Goal: Communication & Community: Ask a question

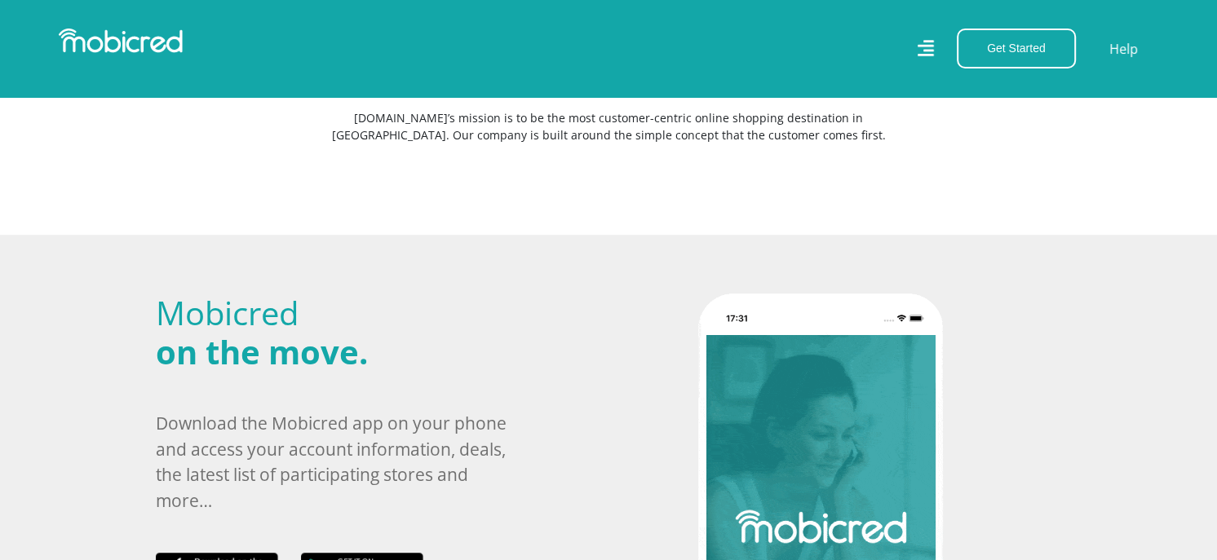
scroll to position [543, 0]
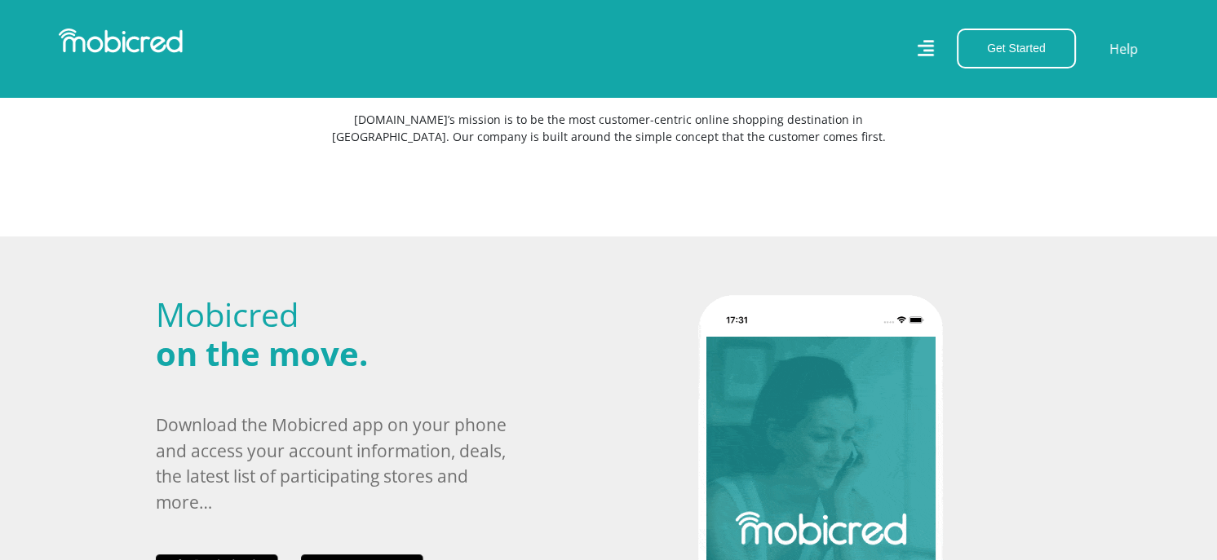
click at [927, 41] on icon at bounding box center [926, 49] width 18 height 18
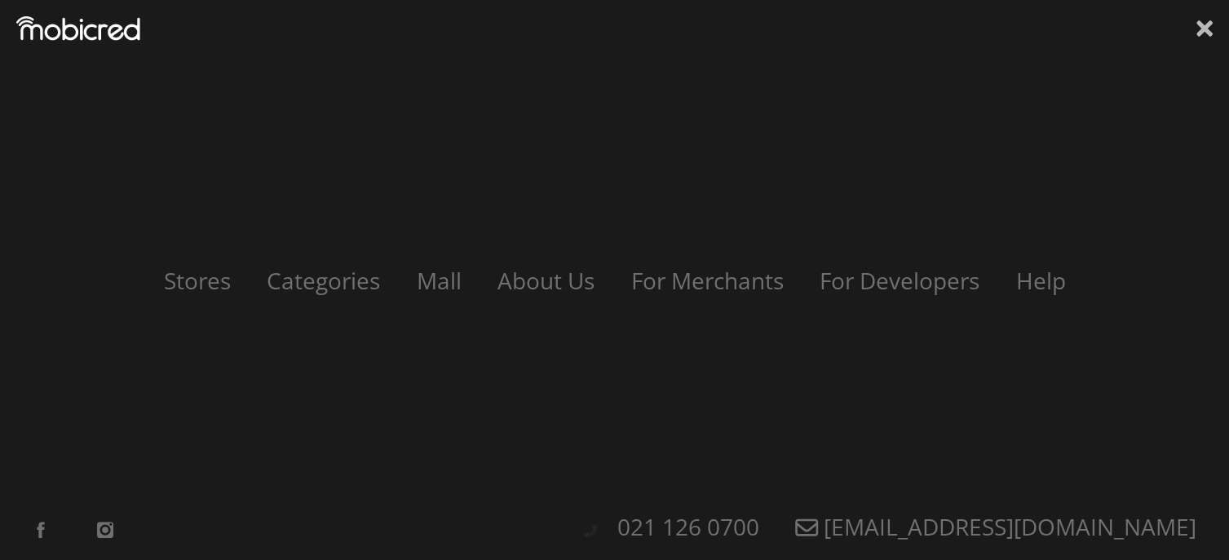
click at [1204, 20] on icon at bounding box center [1204, 28] width 16 height 24
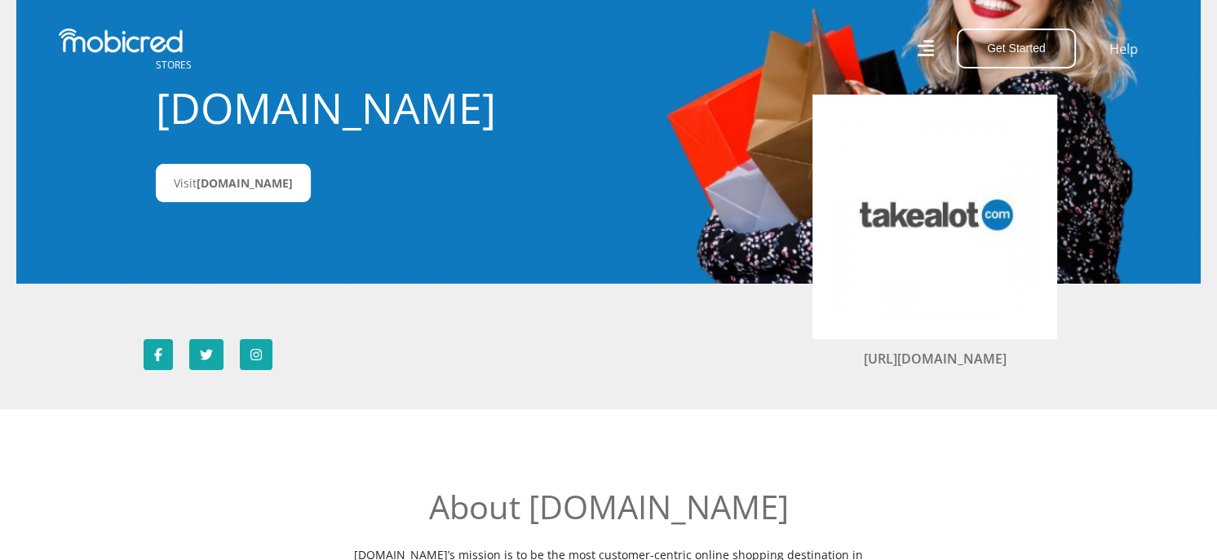
scroll to position [0, 0]
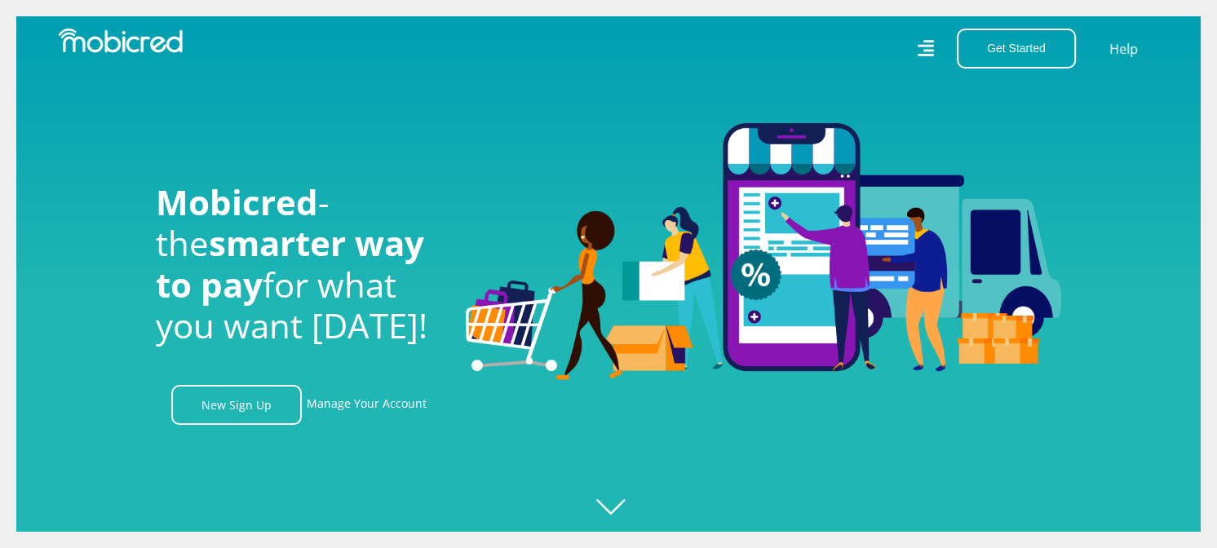
scroll to position [0, 1041]
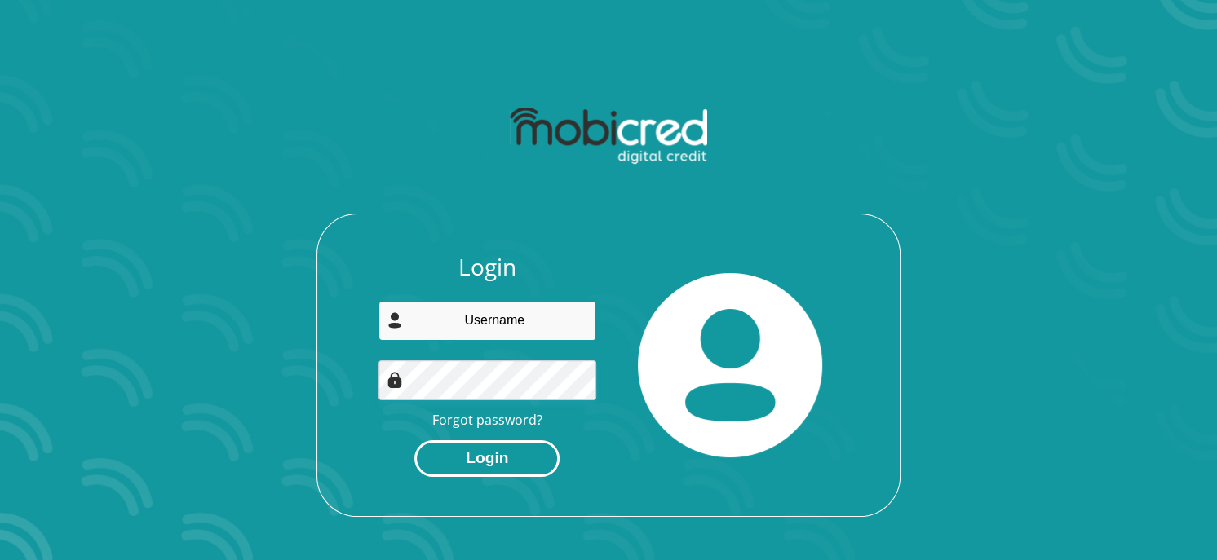
type input "frans.sauer@gmail.com"
click at [493, 459] on button "Login" at bounding box center [486, 458] width 145 height 37
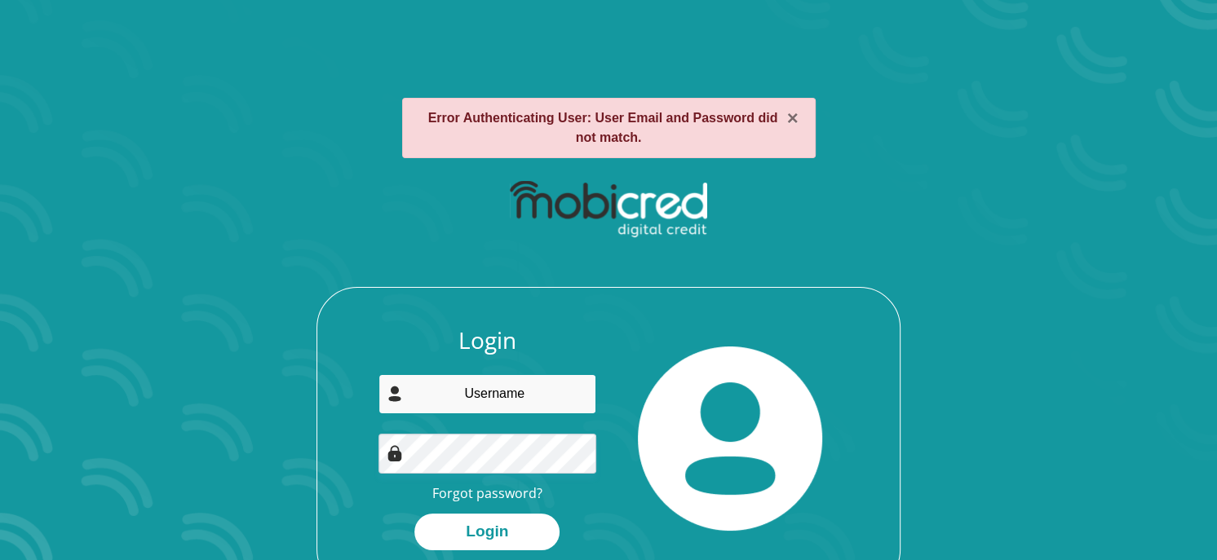
type input "frans.sauer@gmail.com"
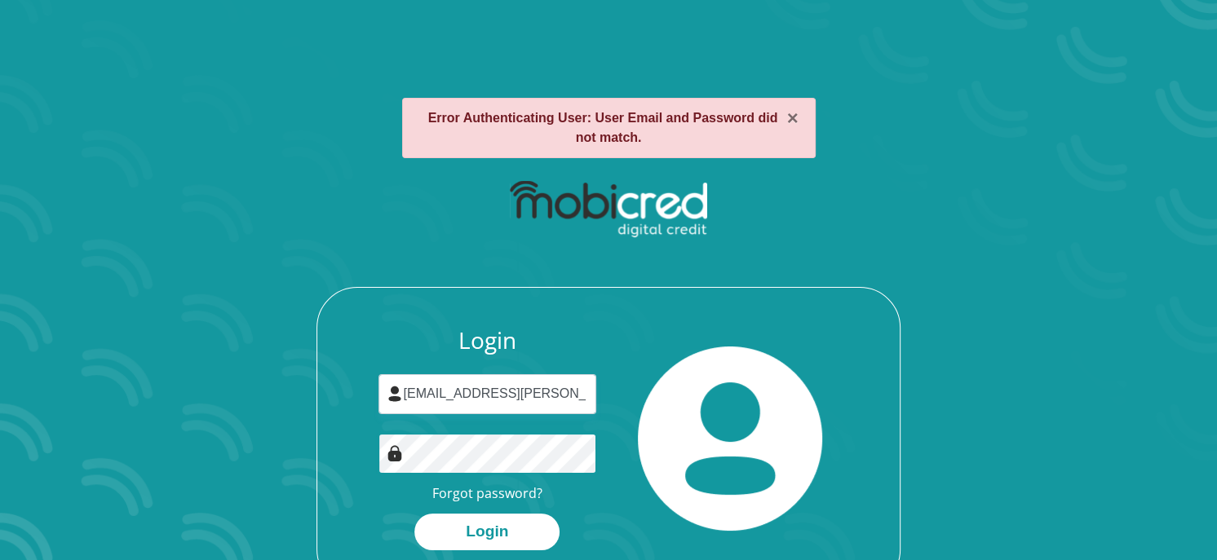
click at [394, 449] on div at bounding box center [487, 454] width 219 height 40
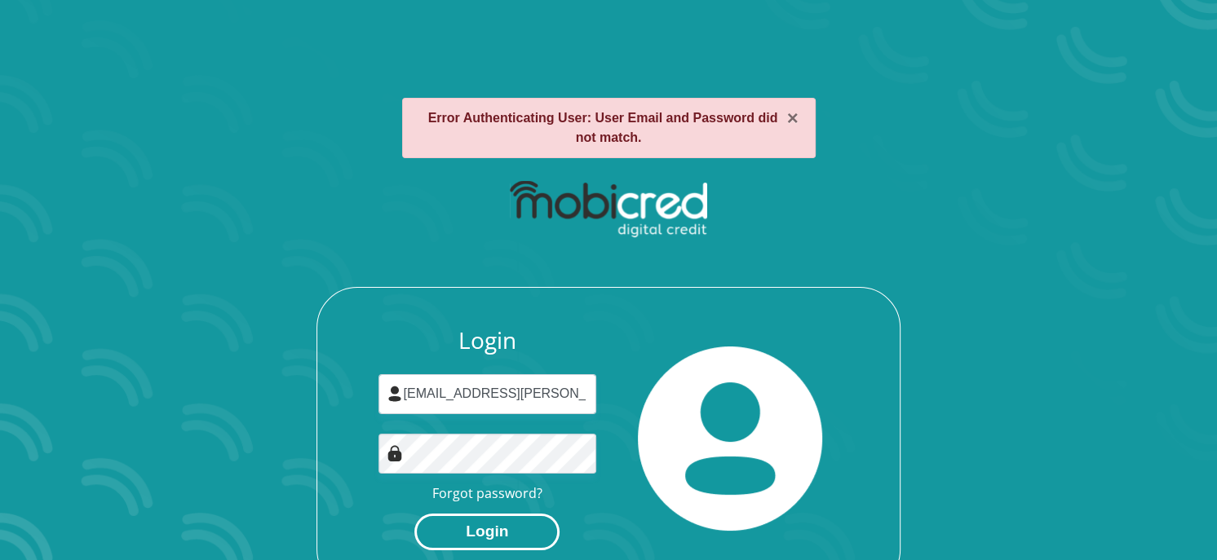
click at [520, 533] on button "Login" at bounding box center [486, 532] width 145 height 37
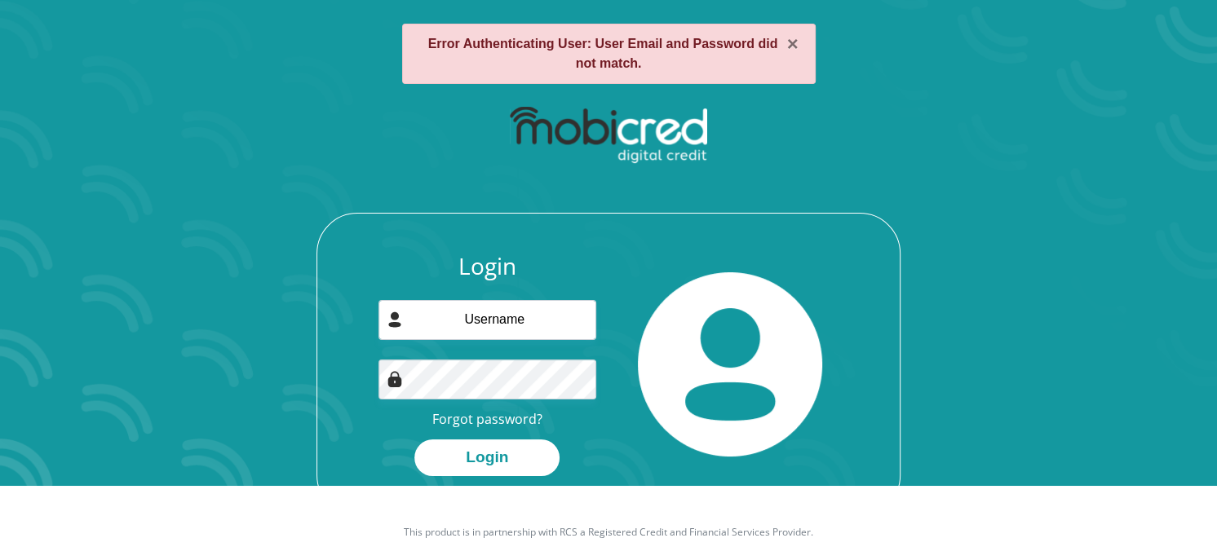
scroll to position [92, 0]
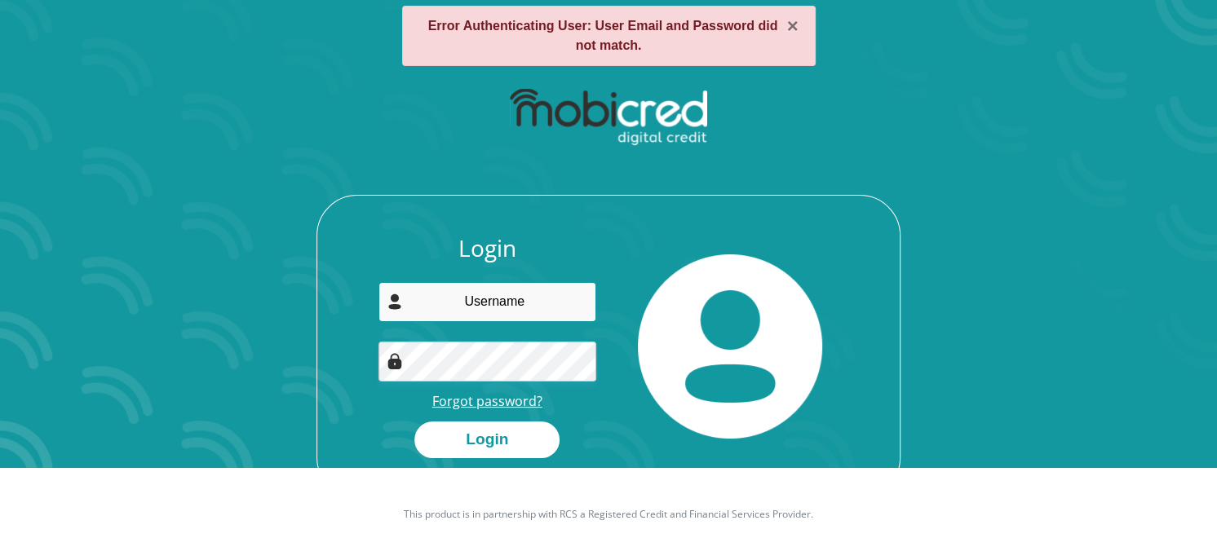
type input "[EMAIL_ADDRESS][PERSON_NAME][DOMAIN_NAME]"
click at [513, 400] on link "Forgot password?" at bounding box center [487, 401] width 110 height 18
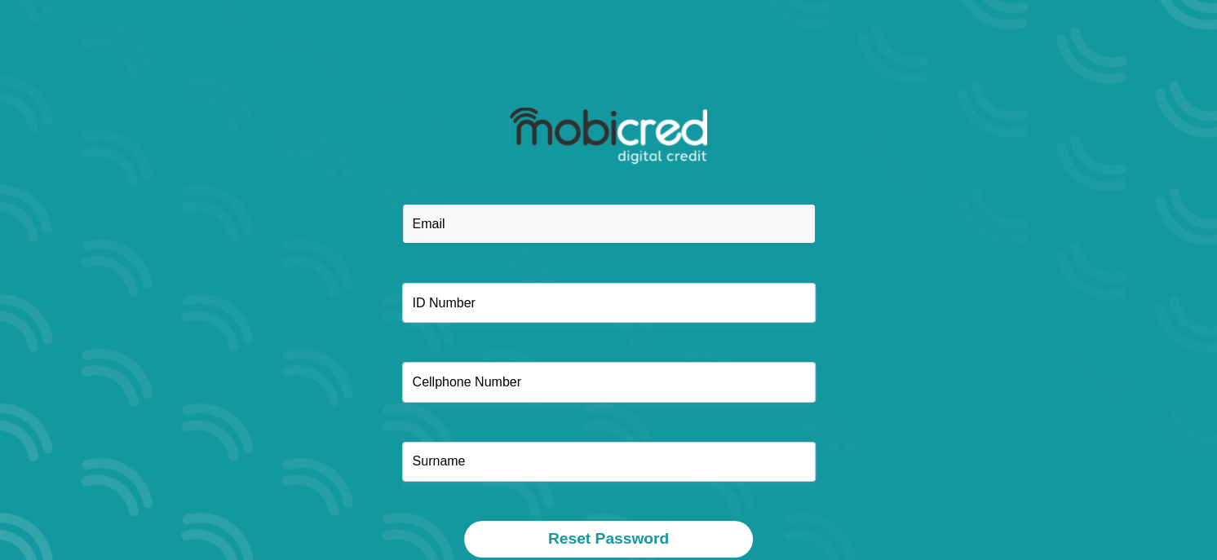
click at [498, 237] on input "email" at bounding box center [609, 224] width 414 height 40
type input "frans.sauer@gmail.com"
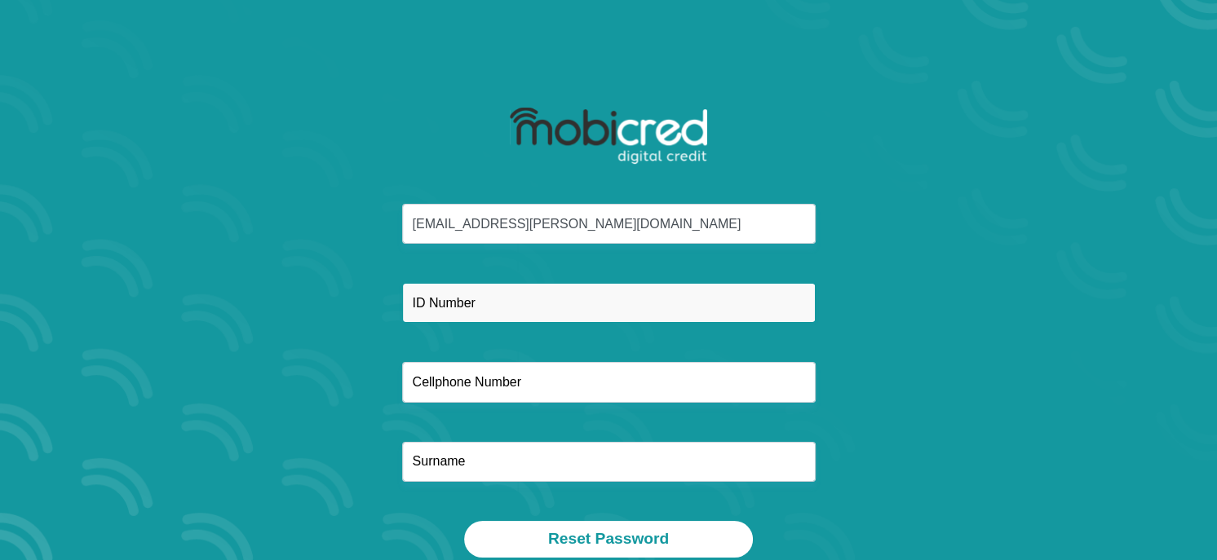
click at [529, 295] on input "text" at bounding box center [609, 303] width 414 height 40
type input "6908245010085"
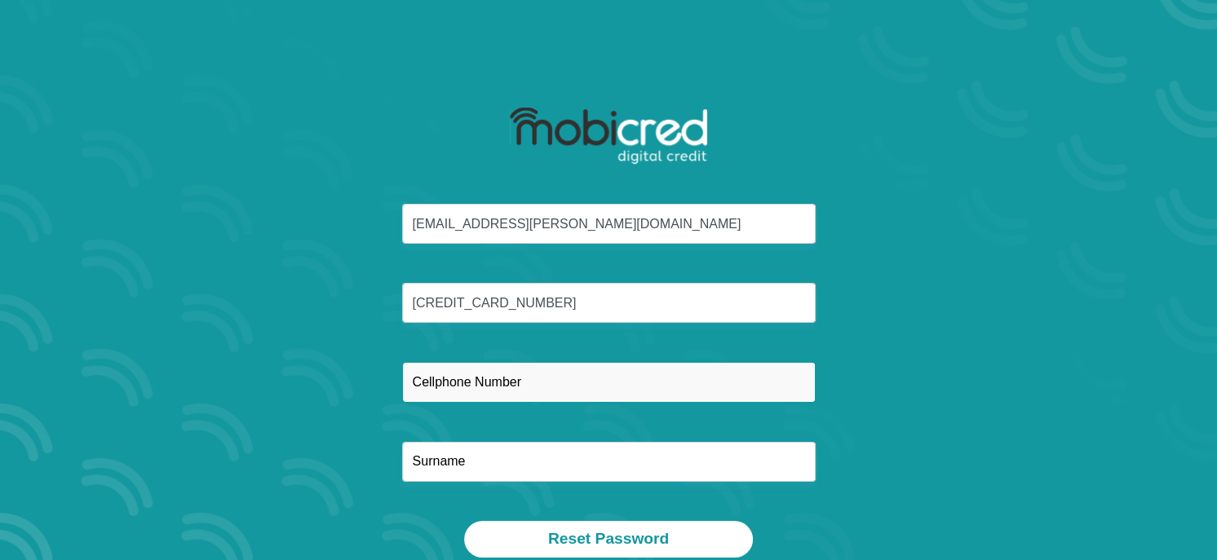
click at [539, 383] on input "text" at bounding box center [609, 382] width 414 height 40
type input "0833040204"
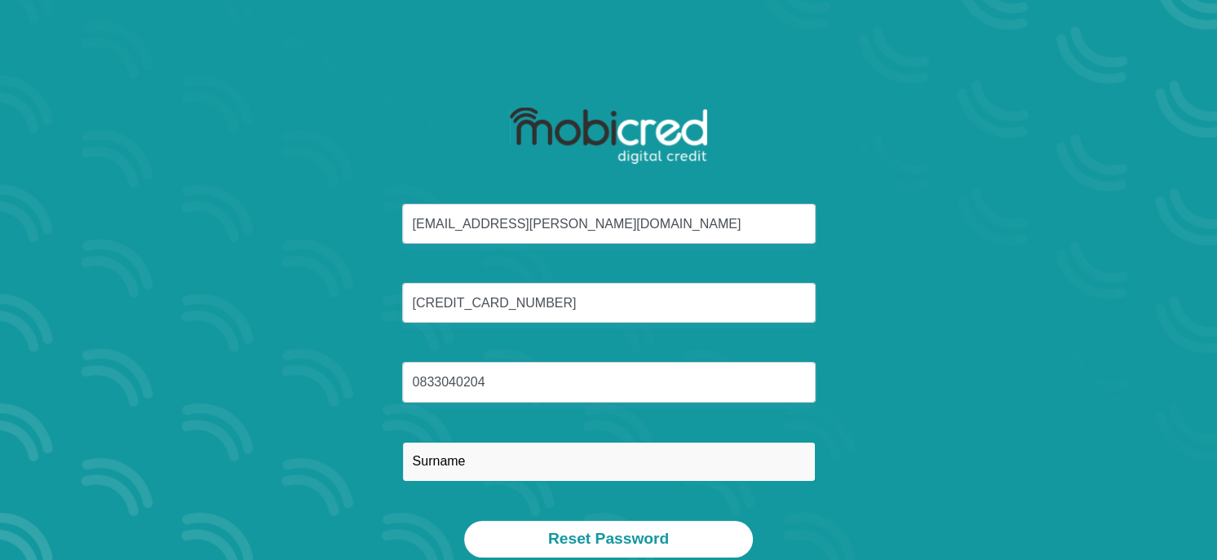
type input "Sauer"
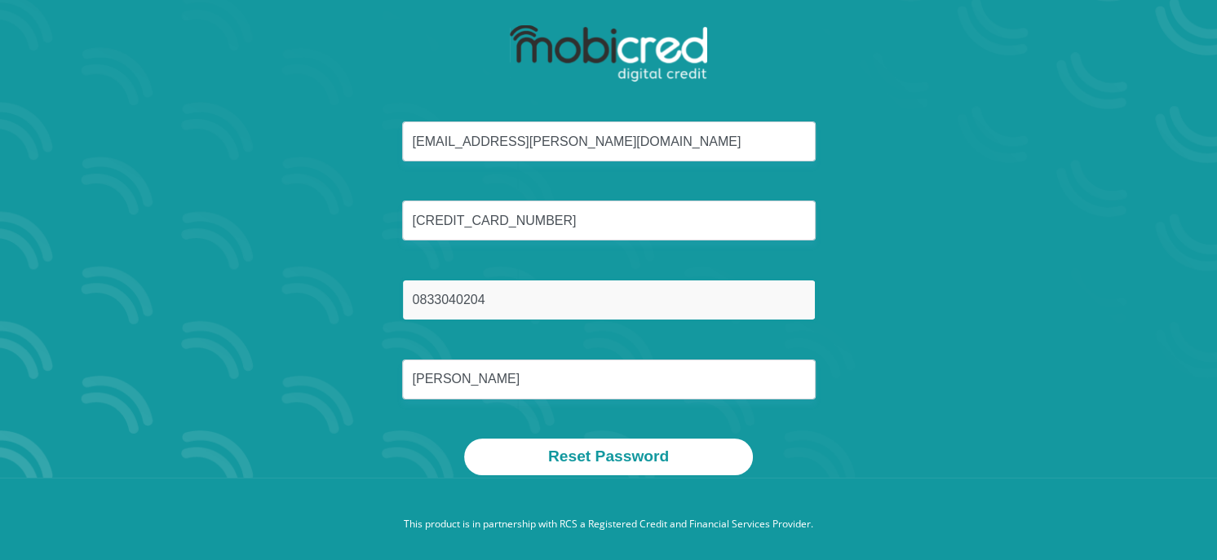
scroll to position [92, 0]
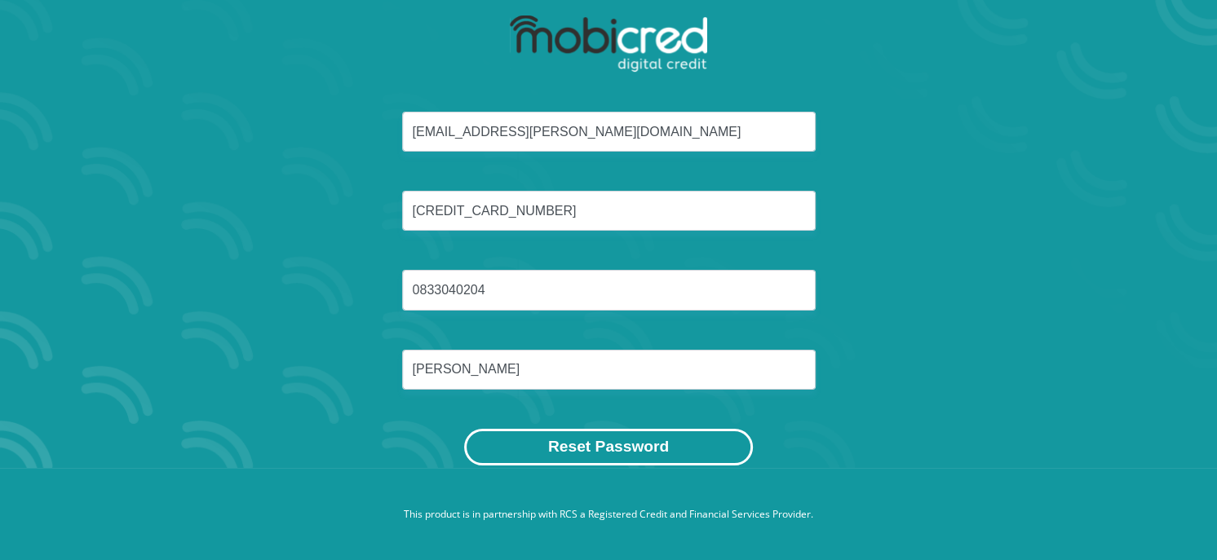
click at [611, 445] on button "Reset Password" at bounding box center [608, 447] width 289 height 37
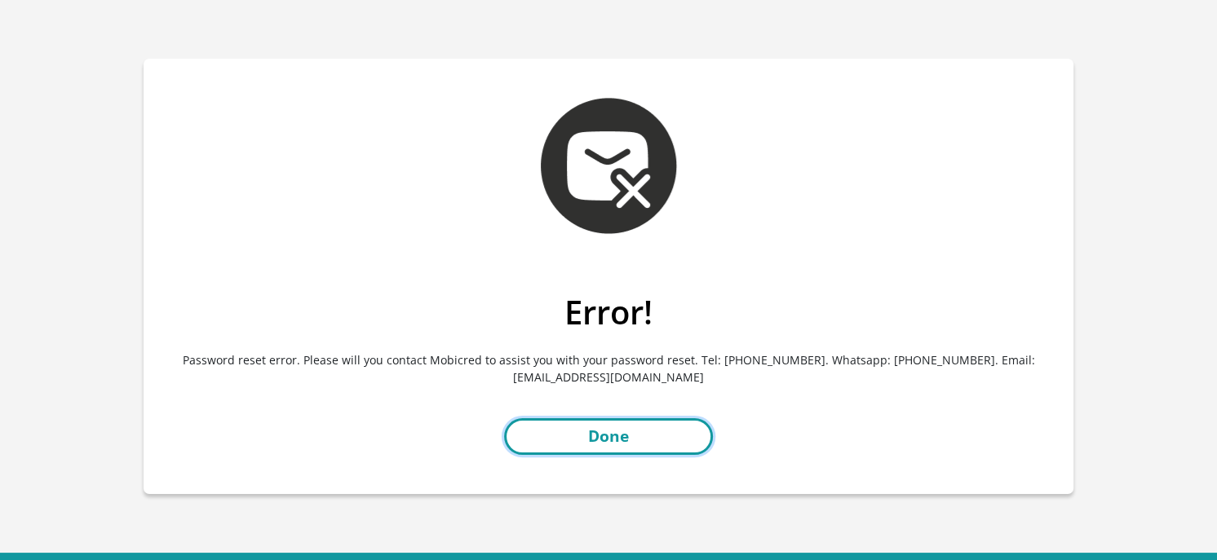
click at [591, 431] on link "Done" at bounding box center [608, 436] width 209 height 37
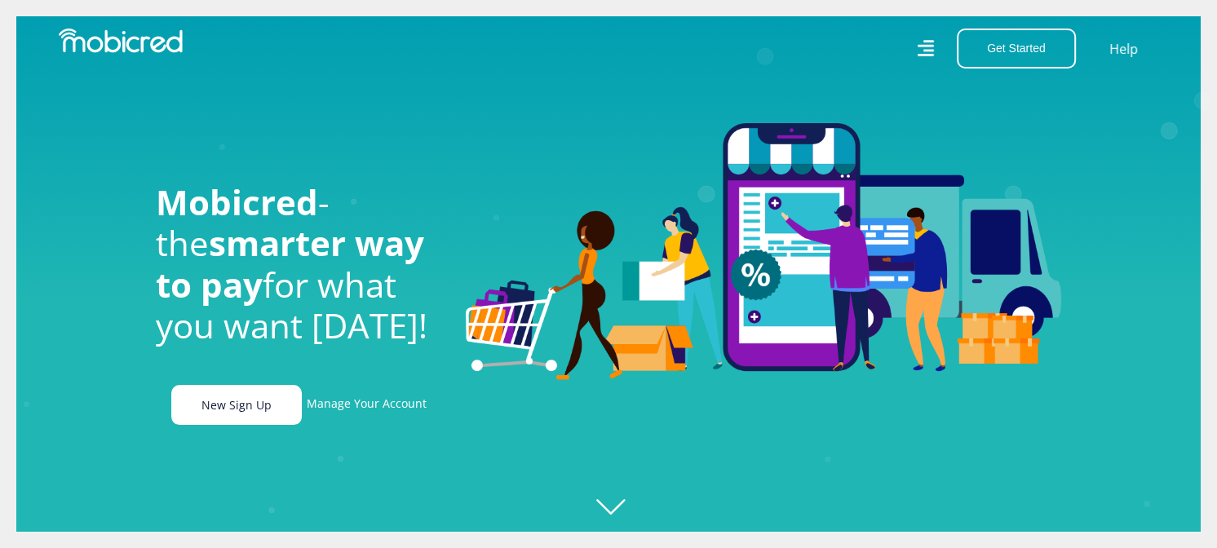
scroll to position [0, 2091]
click at [243, 406] on link "New Sign Up" at bounding box center [236, 405] width 130 height 40
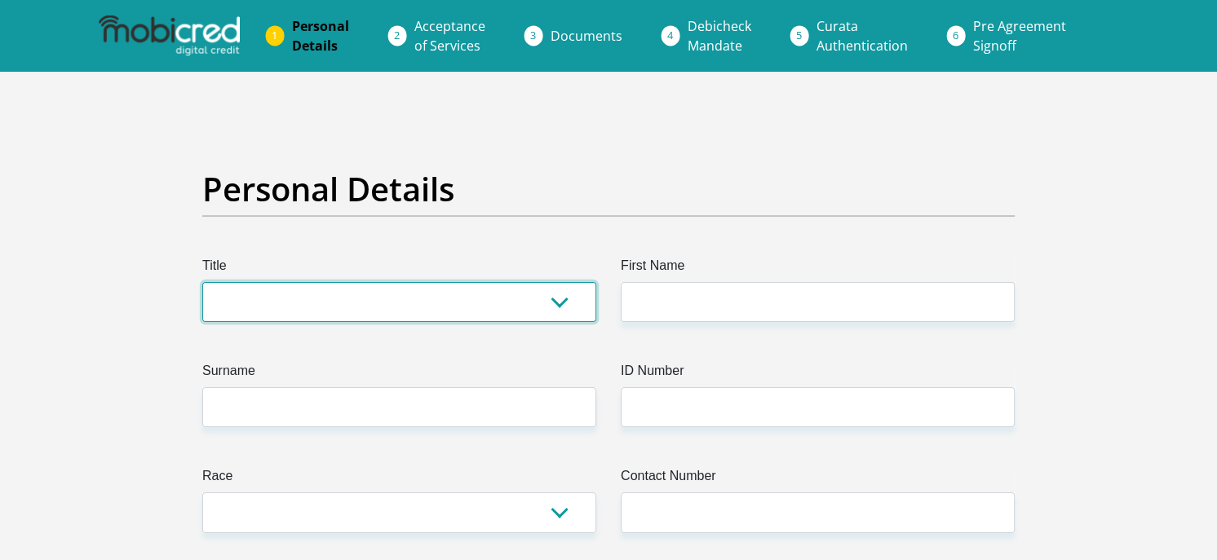
click at [563, 301] on select "Mr Ms Mrs Dr Other" at bounding box center [399, 302] width 394 height 40
select select "Mr"
click at [202, 282] on select "Mr Ms Mrs Dr Other" at bounding box center [399, 302] width 394 height 40
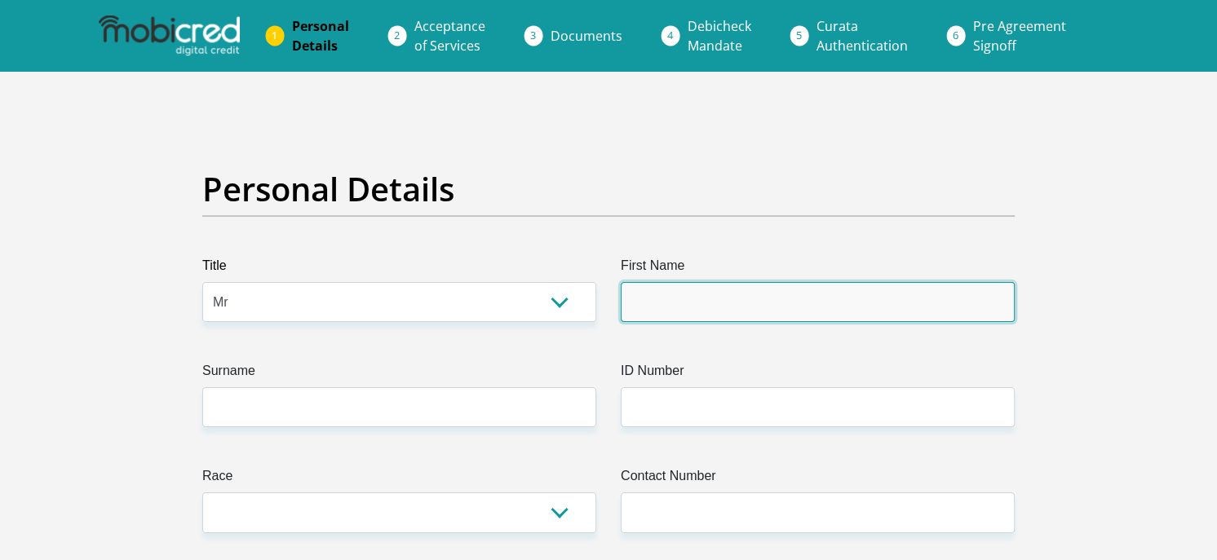
click at [666, 302] on input "First Name" at bounding box center [818, 302] width 394 height 40
type input "Frans"
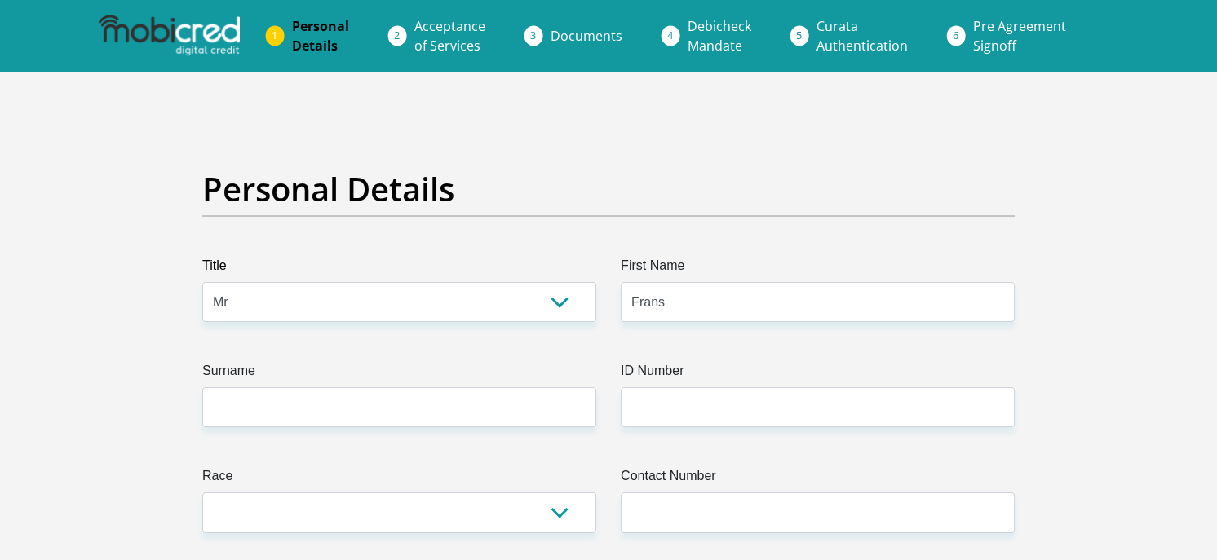
type input "Sauer"
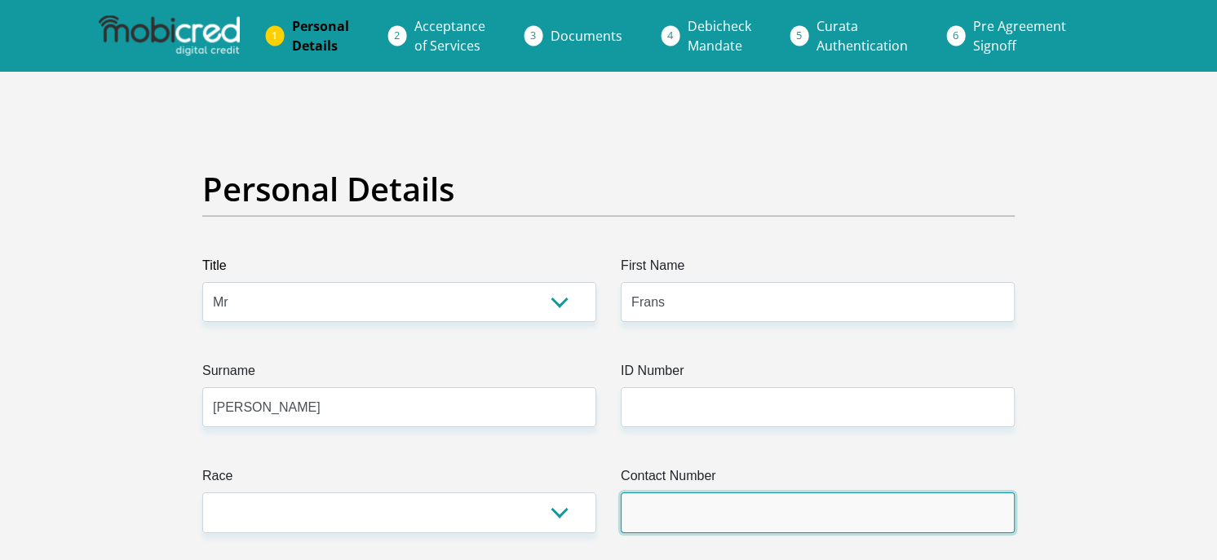
type input "0833040204"
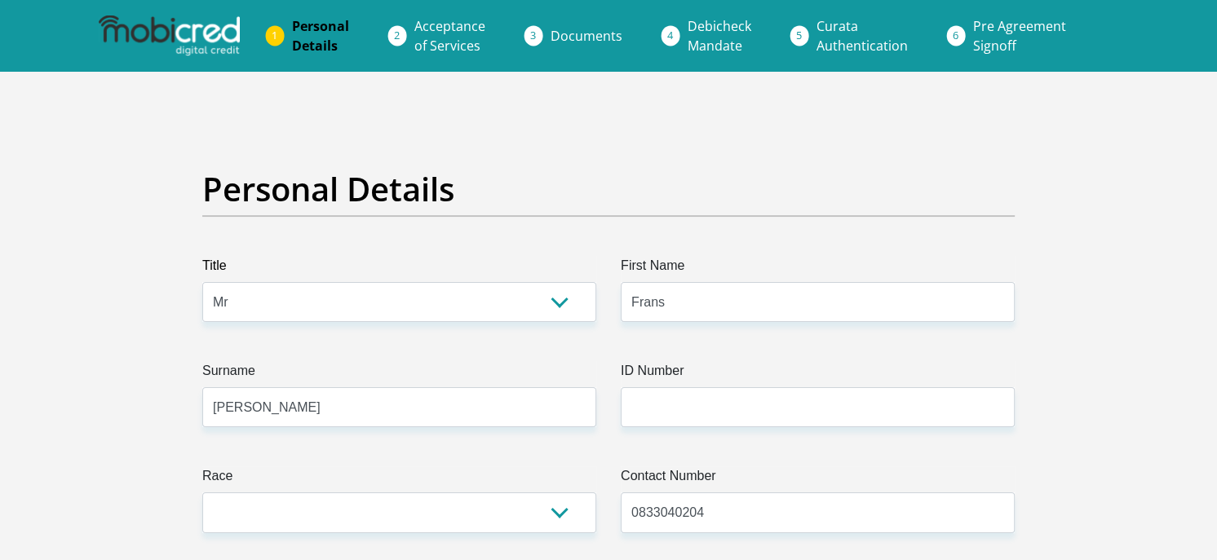
select select "ZAF"
type input "734 Umhlanga Str, Wingate PArk, Wingate PArk"
type input "Wingate PArk"
type input "Pretoria"
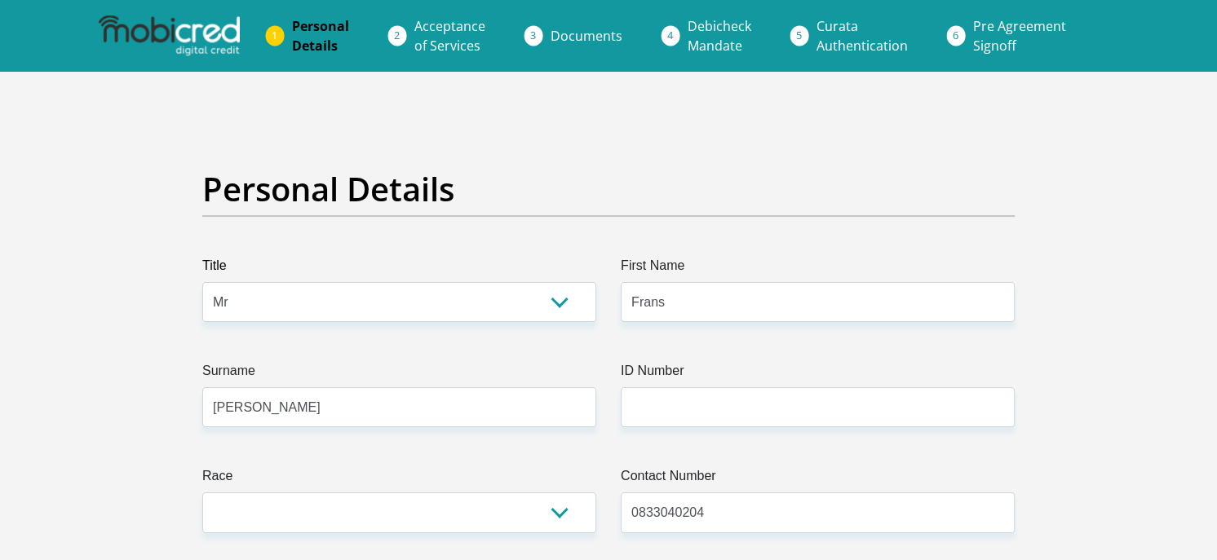
type input "Pretoria"
type input "0181"
select select "Gauteng"
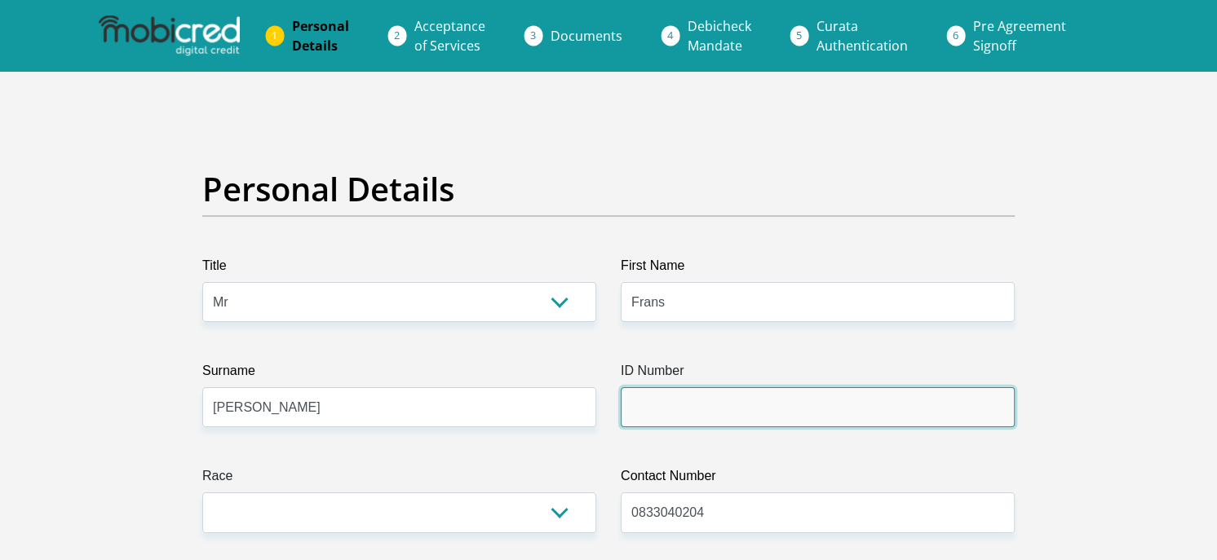
click at [689, 399] on input "ID Number" at bounding box center [818, 407] width 394 height 40
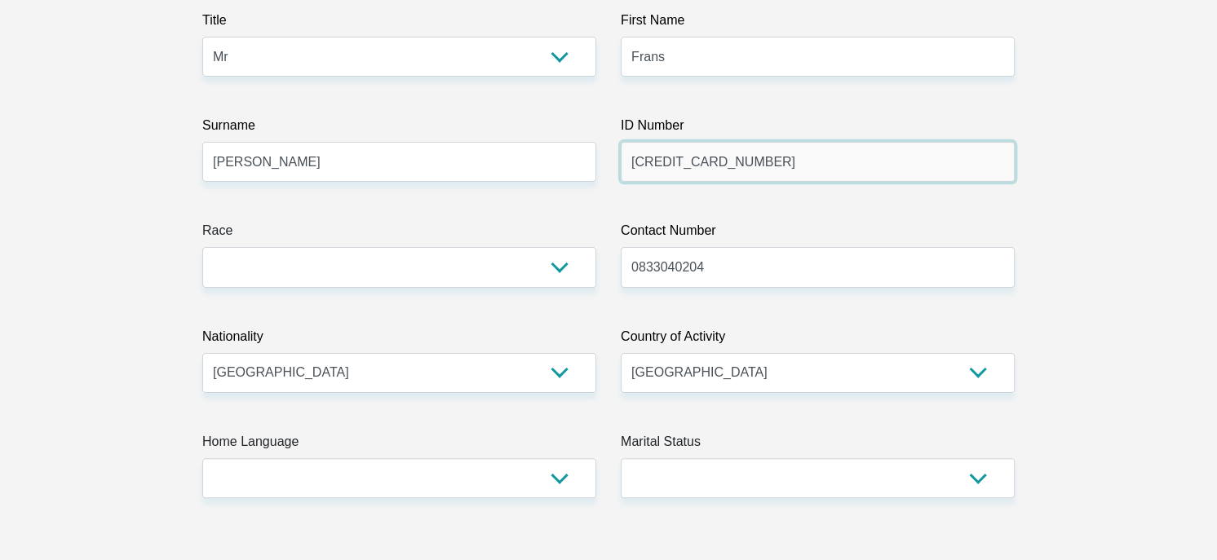
scroll to position [272, 0]
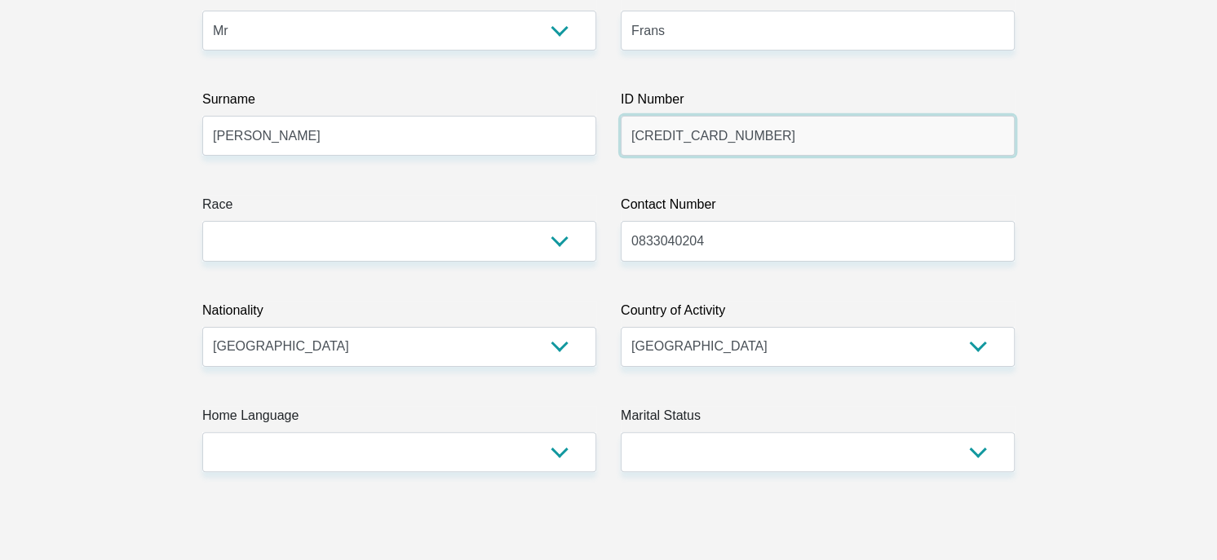
type input "6908245010085"
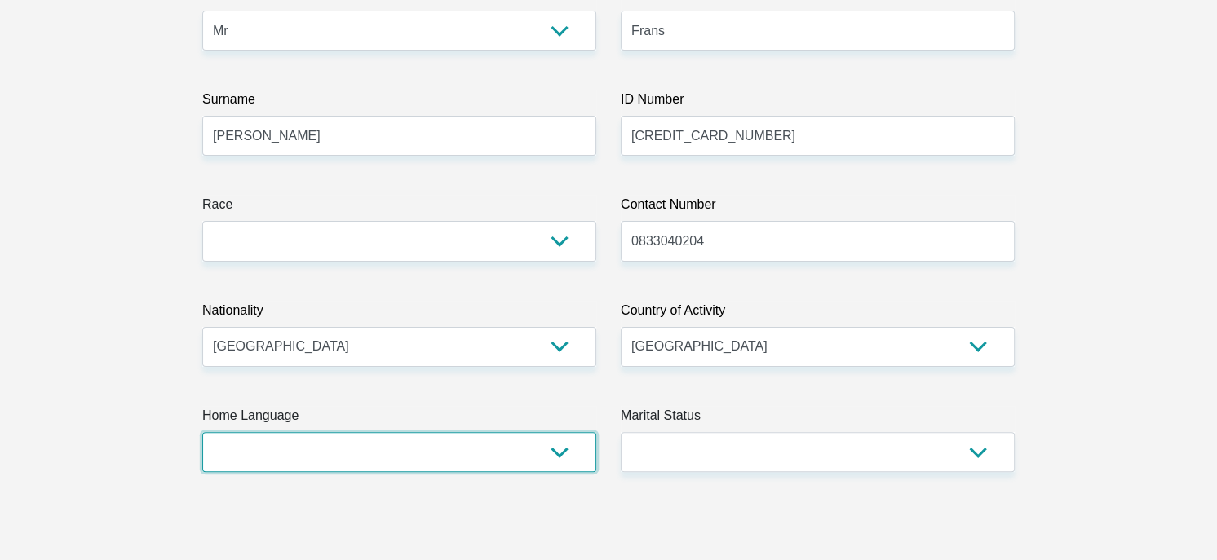
click at [566, 449] on select "Afrikaans English Sepedi South Ndebele Southern Sotho Swati Tsonga Tswana Venda…" at bounding box center [399, 452] width 394 height 40
select select "afr"
click at [202, 432] on select "Afrikaans English Sepedi South Ndebele Southern Sotho Swati Tsonga Tswana Venda…" at bounding box center [399, 452] width 394 height 40
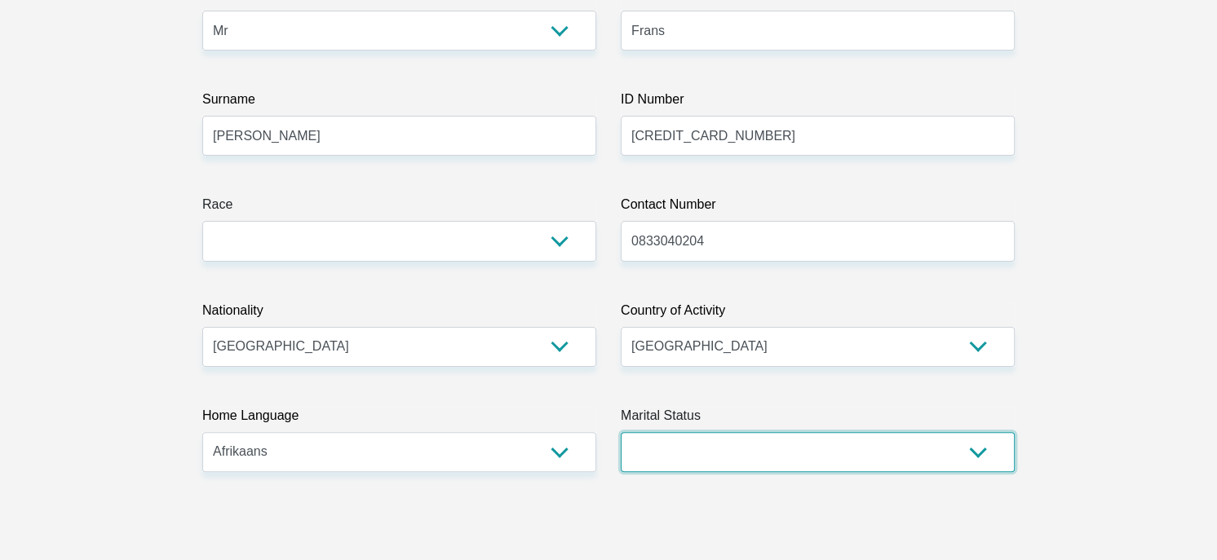
click at [979, 453] on select "Married ANC Single Divorced Widowed Married COP or Customary Law" at bounding box center [818, 452] width 394 height 40
select select "1"
click at [621, 432] on select "Married ANC Single Divorced Widowed Married COP or Customary Law" at bounding box center [818, 452] width 394 height 40
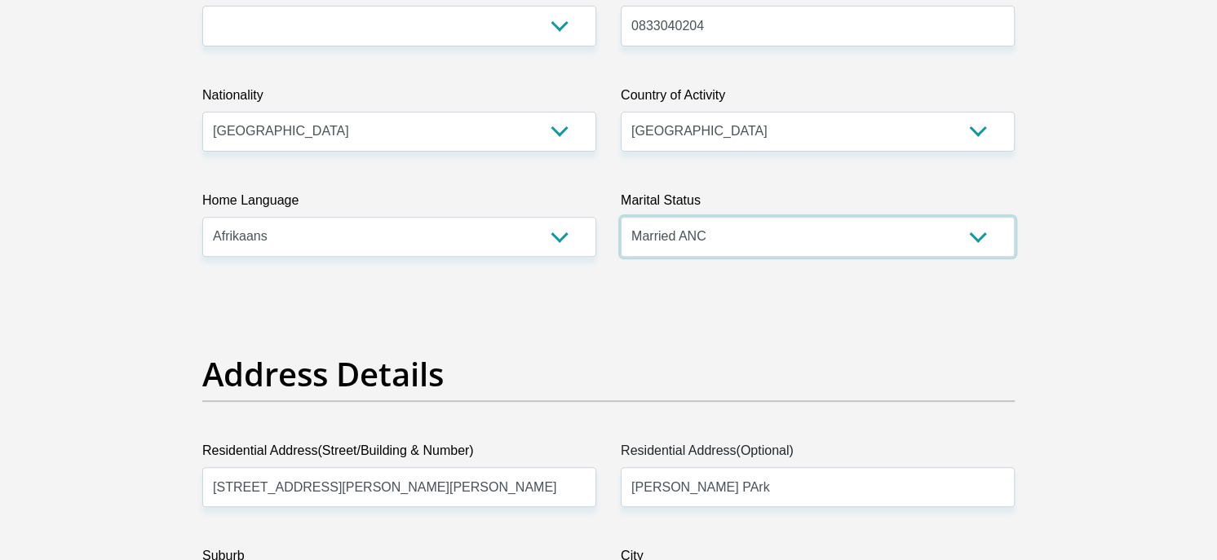
scroll to position [543, 0]
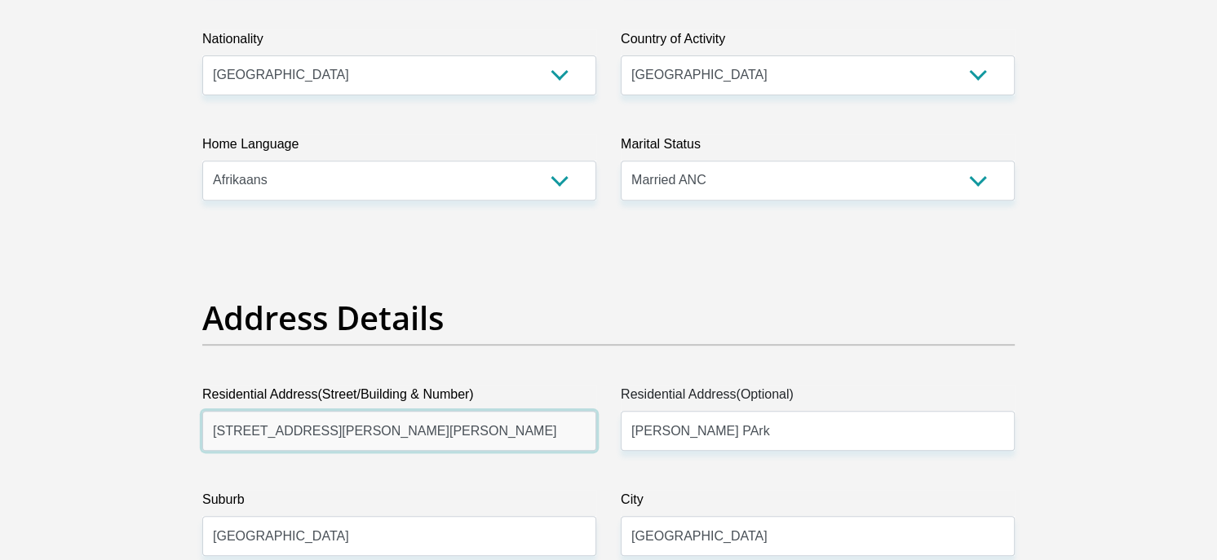
drag, startPoint x: 317, startPoint y: 429, endPoint x: 577, endPoint y: 440, distance: 259.6
click at [577, 440] on input "734 Umhlanga Str, Wingate PArk, Wingate PArk" at bounding box center [399, 431] width 394 height 40
type input "734 Umhlanga Str"
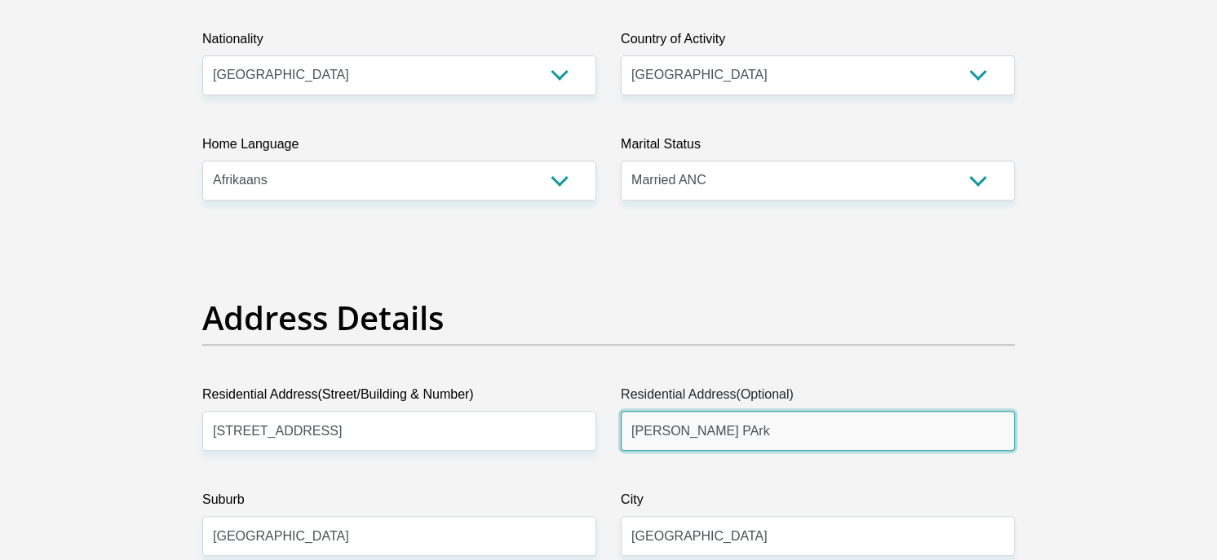
drag, startPoint x: 729, startPoint y: 431, endPoint x: 560, endPoint y: 431, distance: 168.8
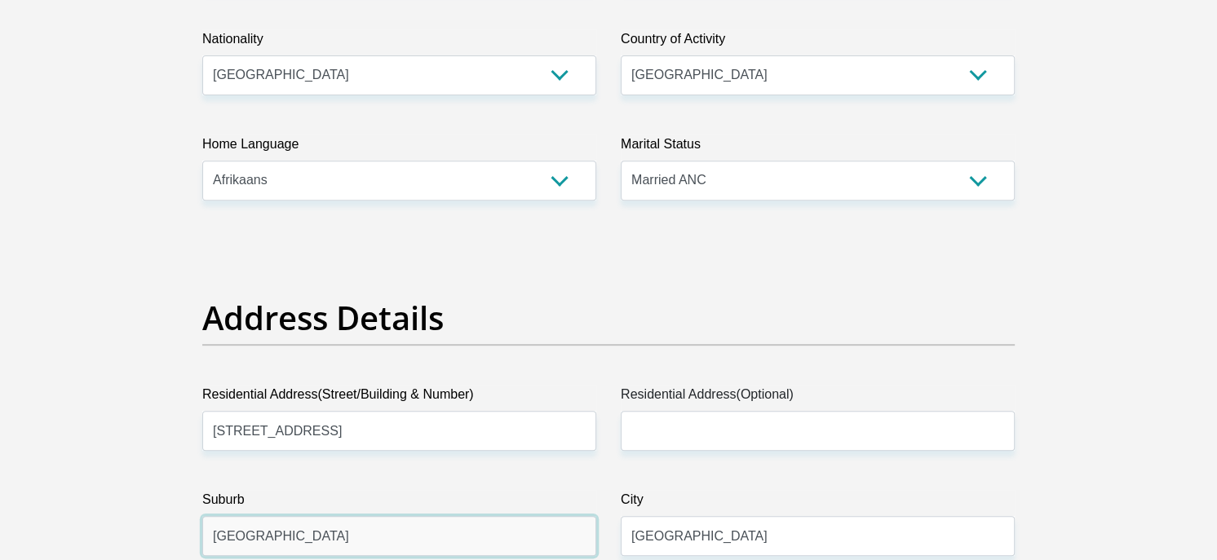
drag, startPoint x: 285, startPoint y: 536, endPoint x: 126, endPoint y: 531, distance: 159.1
type input "Wingate Park"
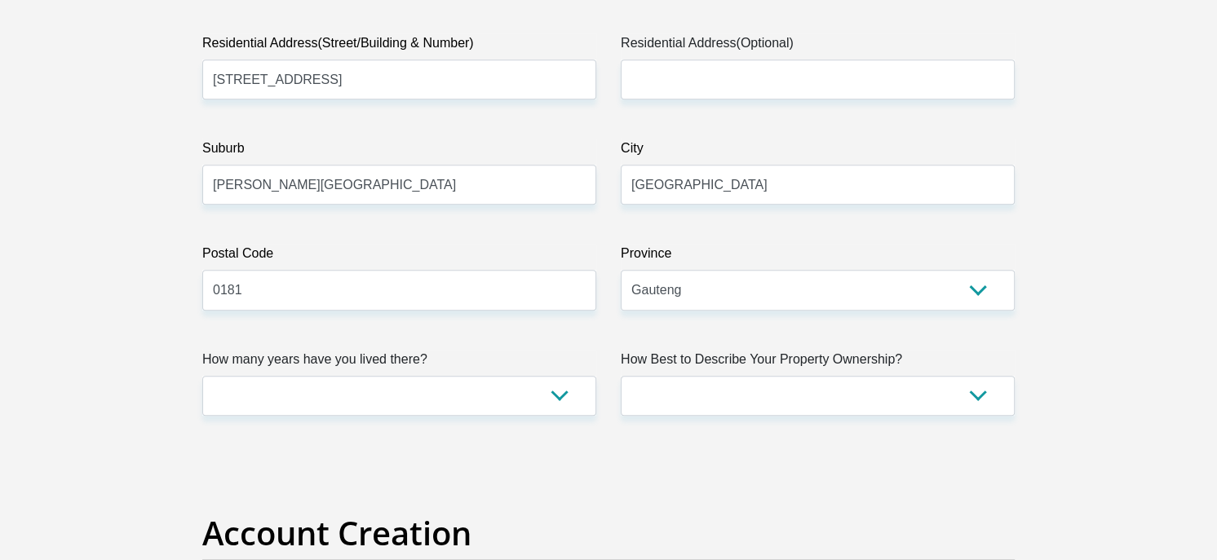
scroll to position [924, 0]
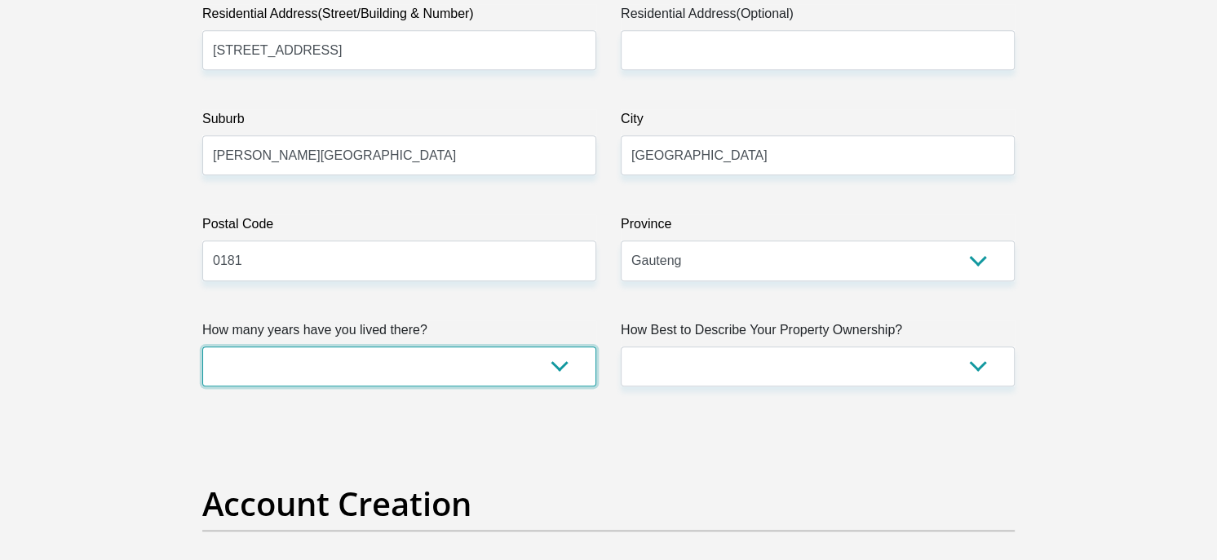
click at [555, 365] on select "less than 1 year 1-3 years 3-5 years 5+ years" at bounding box center [399, 367] width 394 height 40
select select "5"
click at [202, 347] on select "less than 1 year 1-3 years 3-5 years 5+ years" at bounding box center [399, 367] width 394 height 40
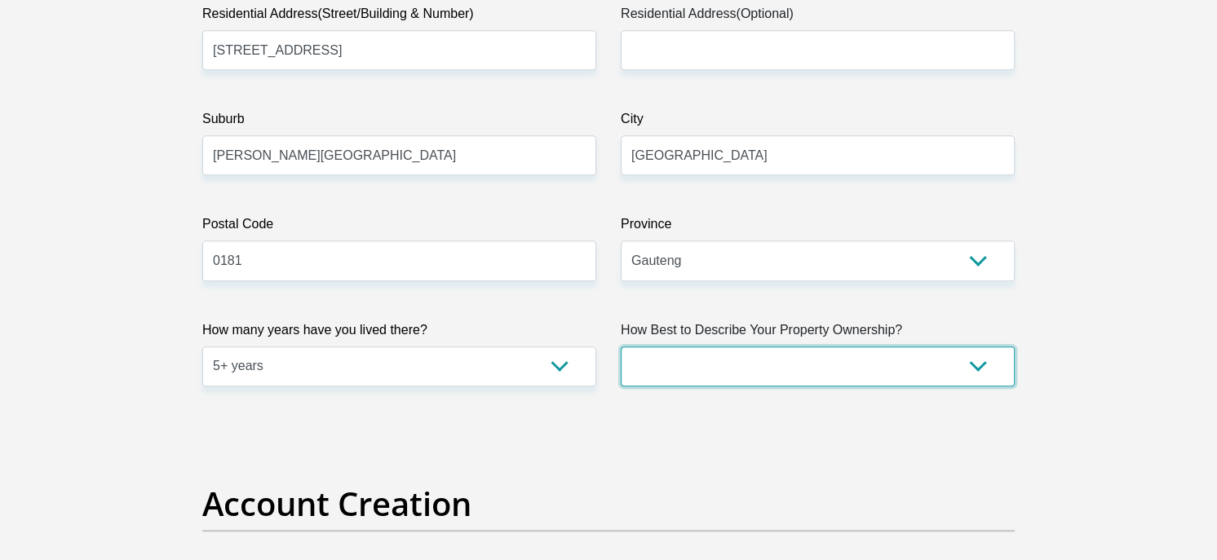
click at [979, 366] on select "Owned Rented Family Owned Company Dwelling" at bounding box center [818, 367] width 394 height 40
select select "Owned"
click at [621, 347] on select "Owned Rented Family Owned Company Dwelling" at bounding box center [818, 367] width 394 height 40
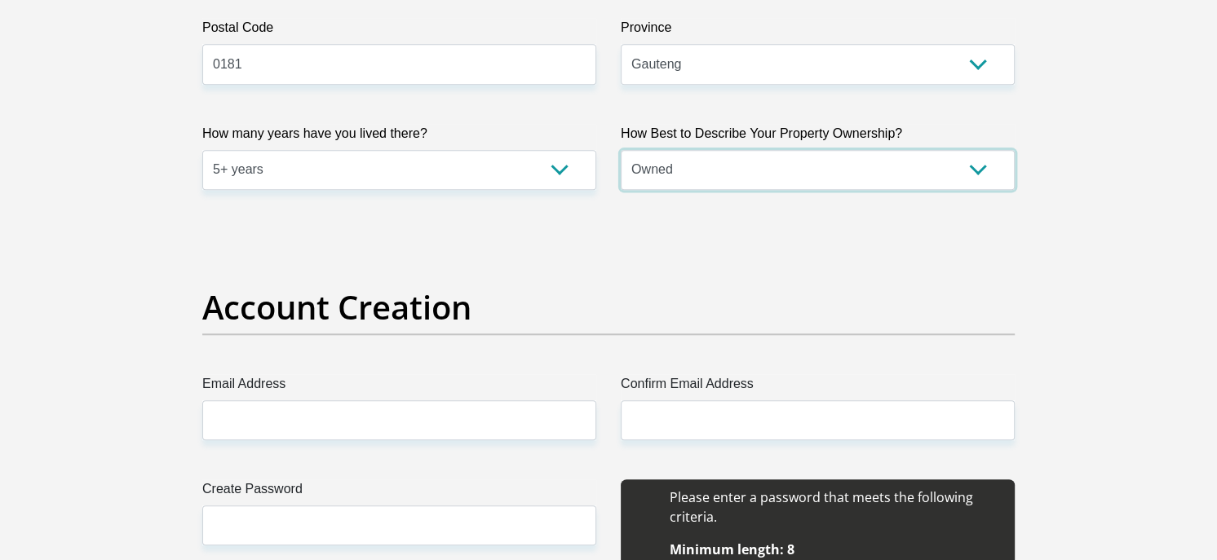
scroll to position [1142, 0]
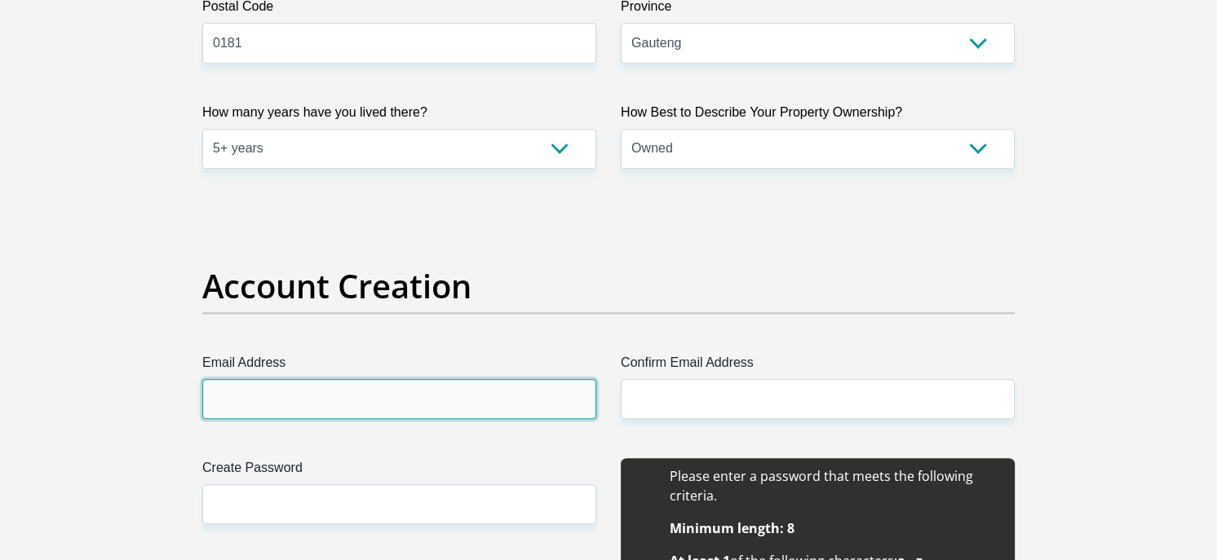
click at [418, 401] on input "Email Address" at bounding box center [399, 399] width 394 height 40
type input "frans.sauer@gmail.com"
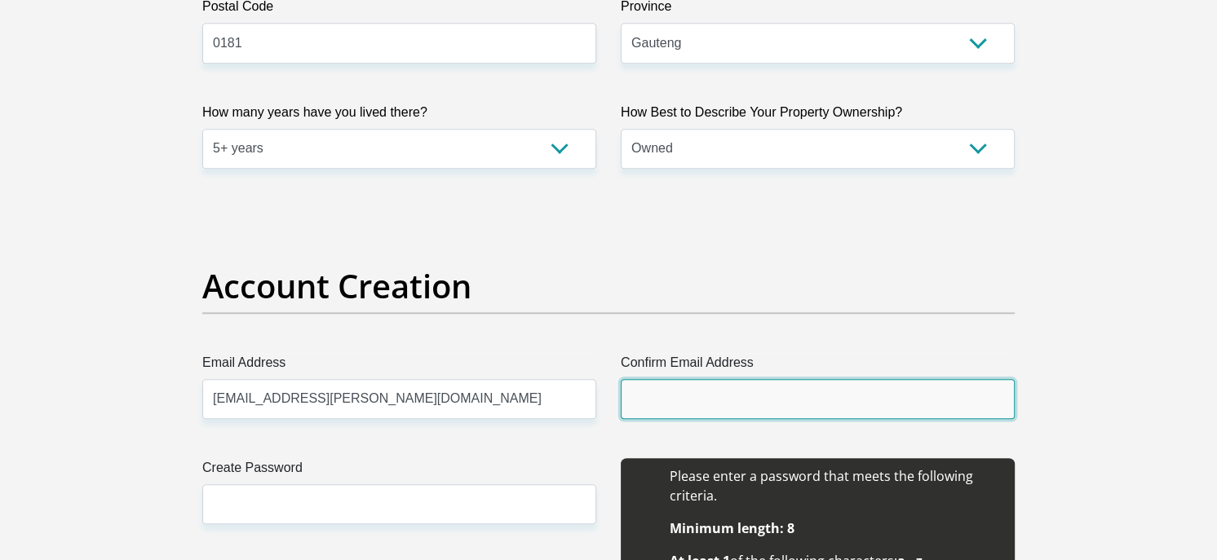
type input "frans.sauer@gmail.com"
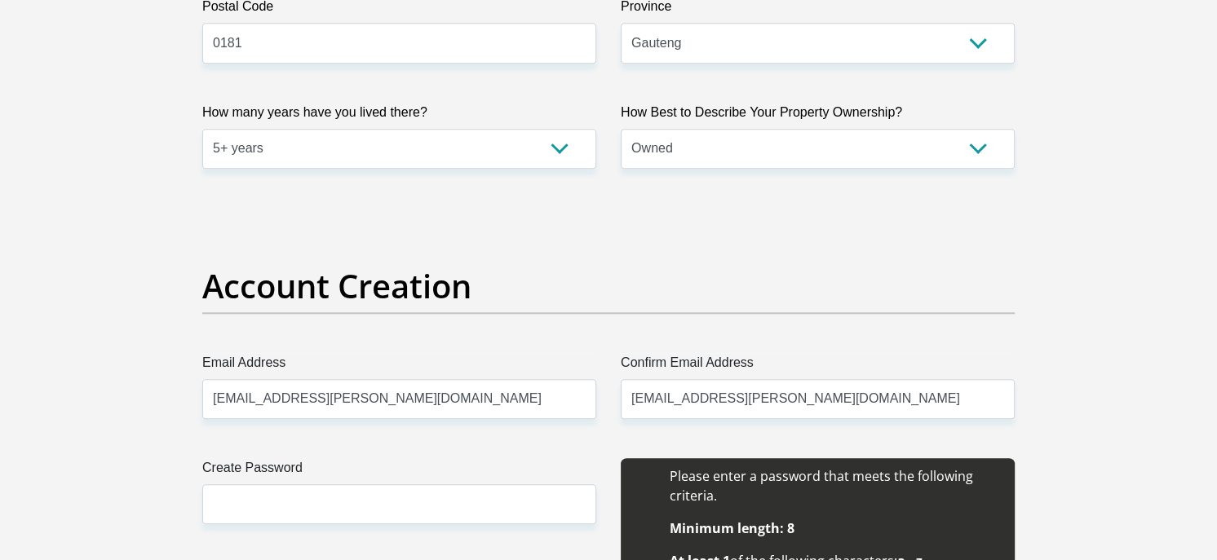
type input "Frans"
type input "Sauer"
type input "0833040204"
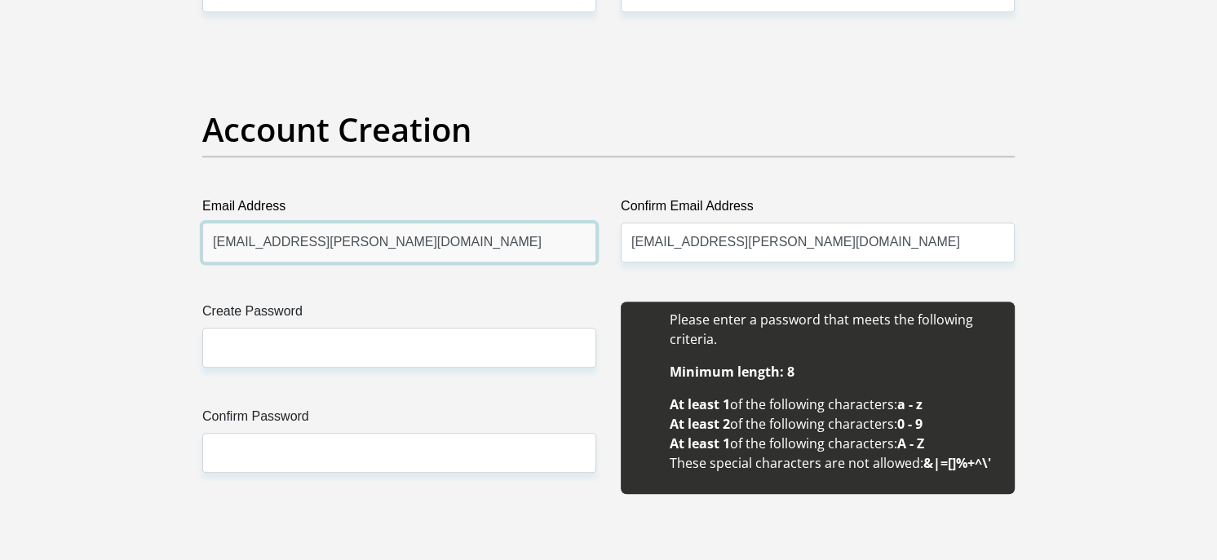
scroll to position [1305, 0]
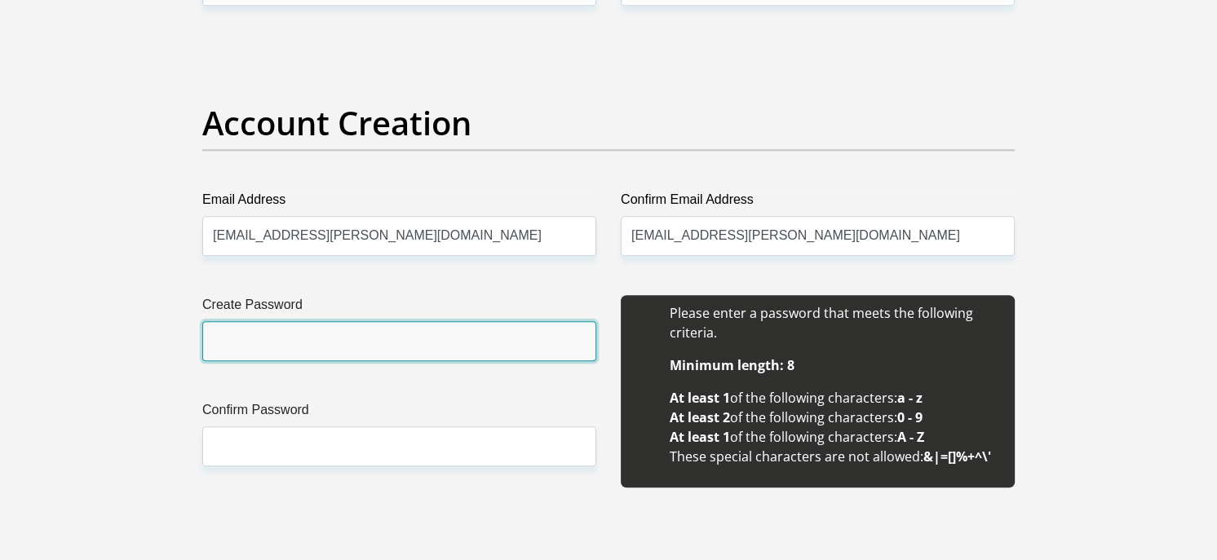
click at [354, 333] on input "Create Password" at bounding box center [399, 341] width 394 height 40
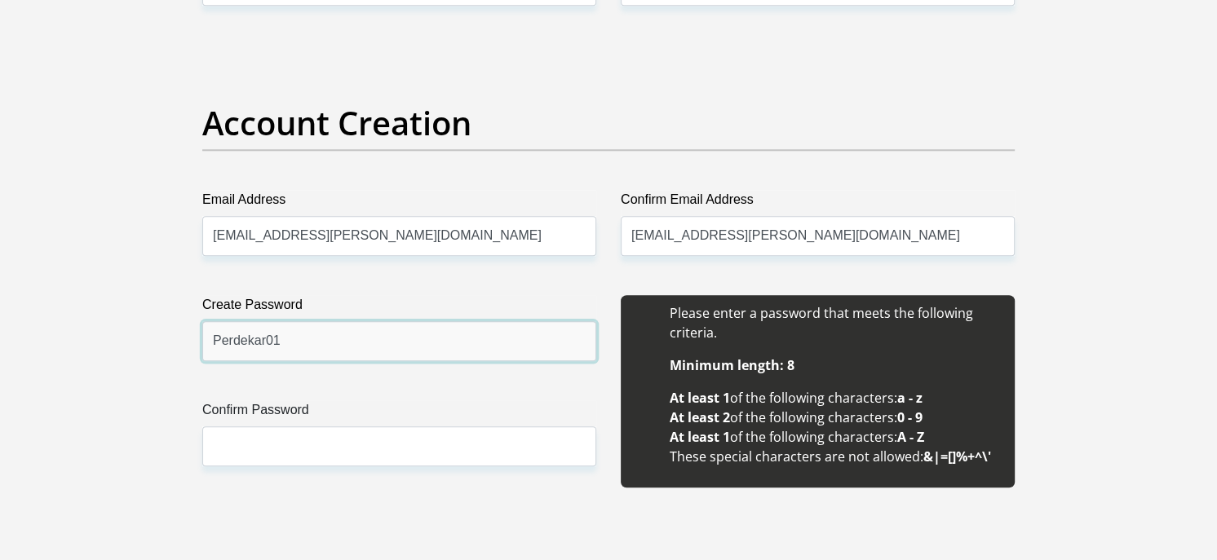
type input "Perdekar01"
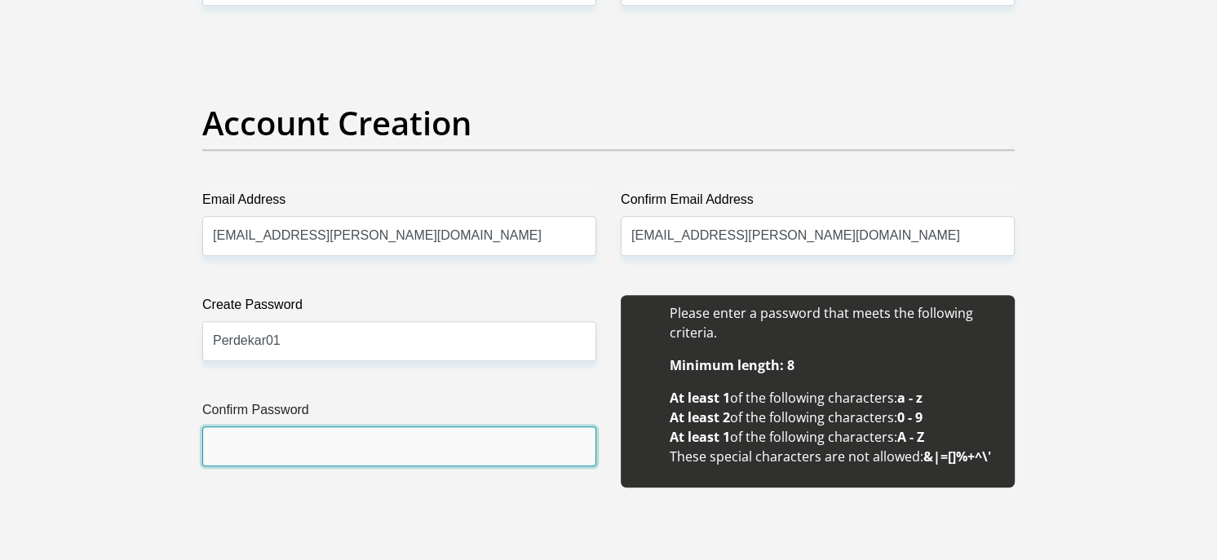
click at [316, 444] on input "Confirm Password" at bounding box center [399, 447] width 394 height 40
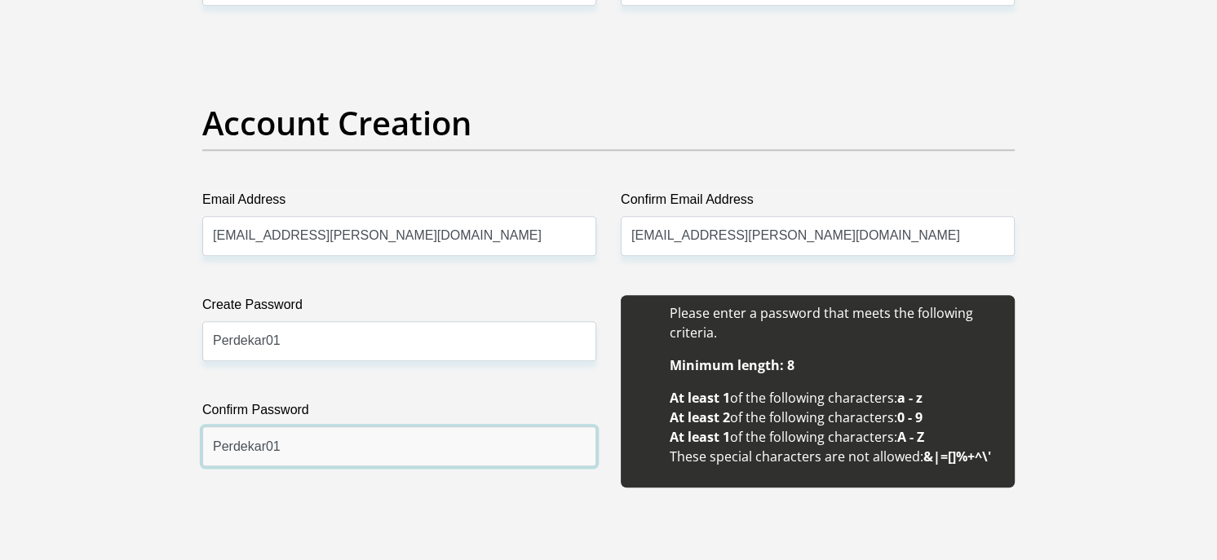
type input "Perdekar01"
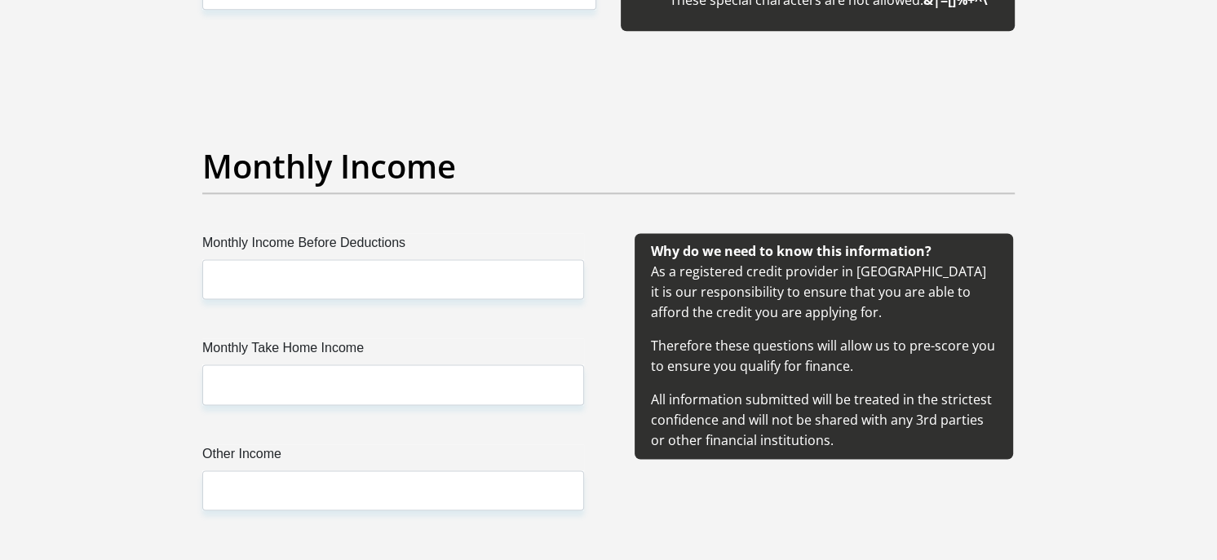
scroll to position [1794, 0]
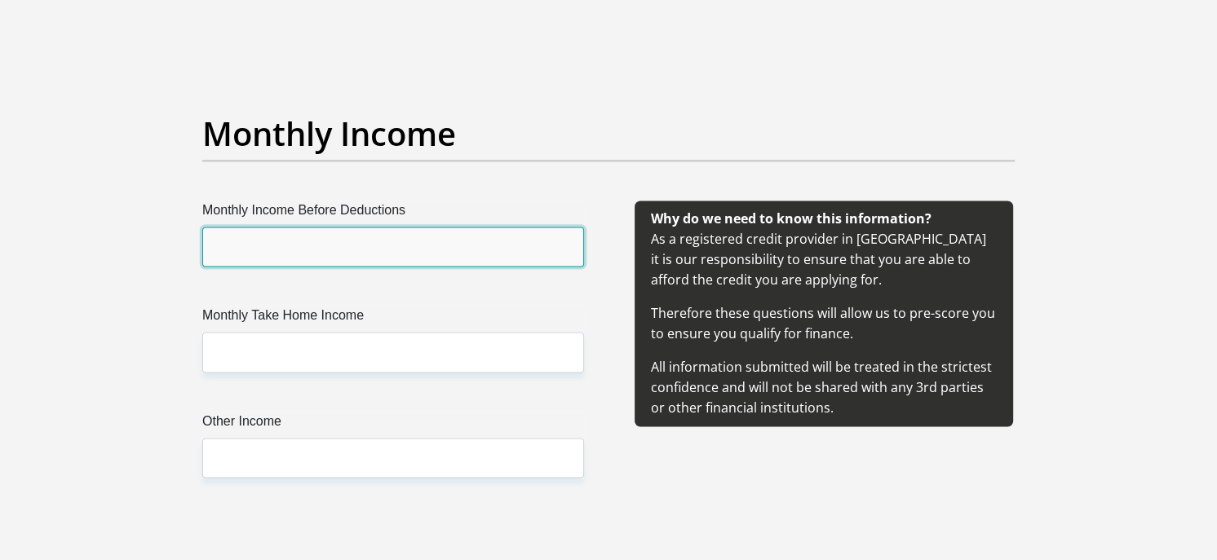
click at [393, 247] on input "Monthly Income Before Deductions" at bounding box center [393, 247] width 382 height 40
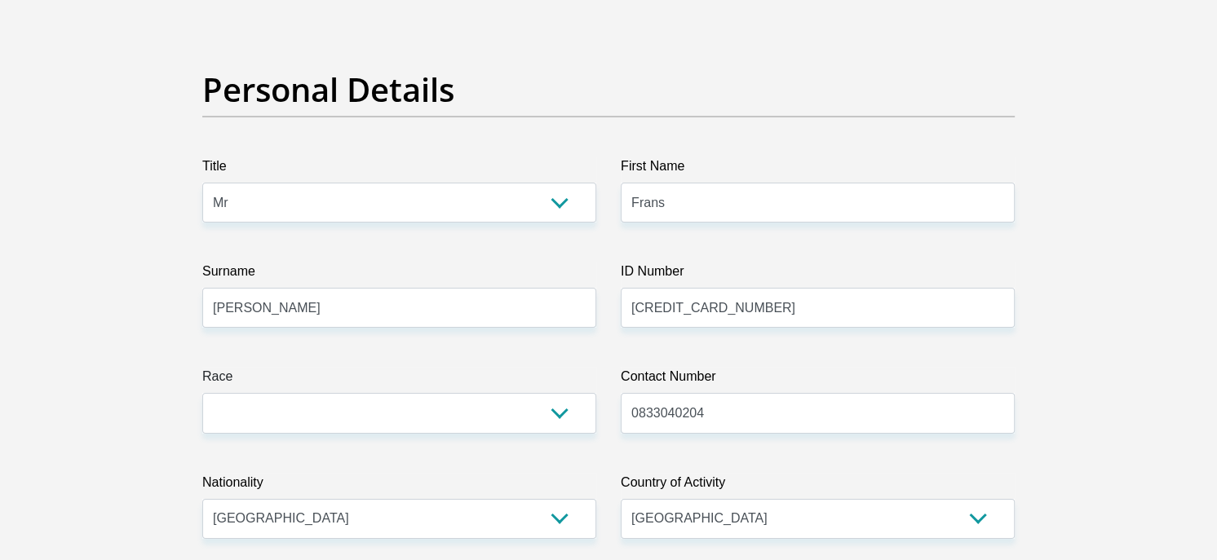
scroll to position [0, 0]
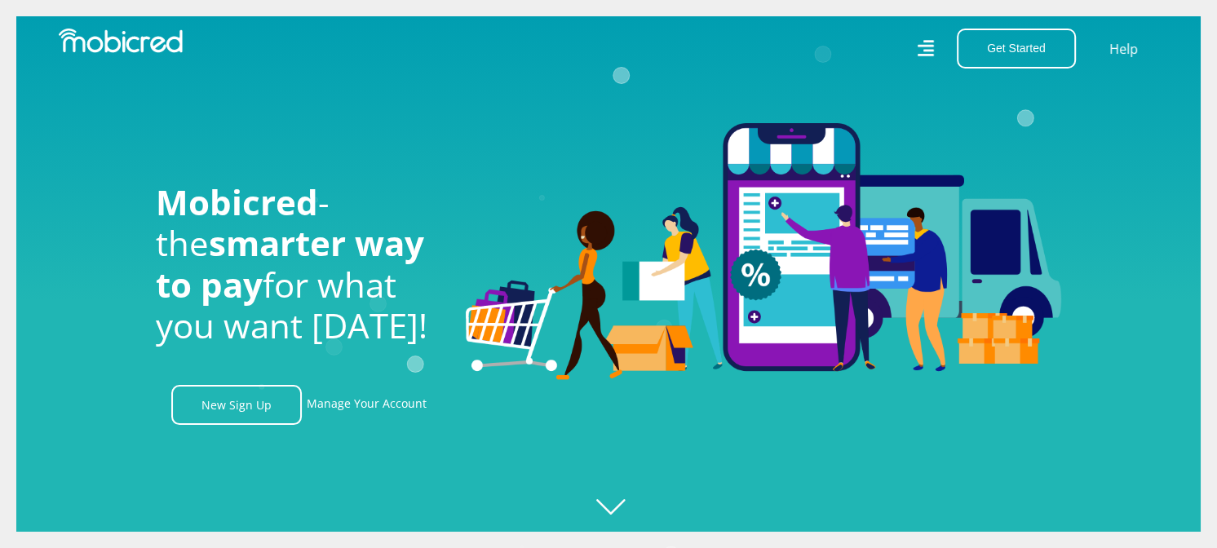
click at [928, 43] on icon at bounding box center [925, 49] width 17 height 24
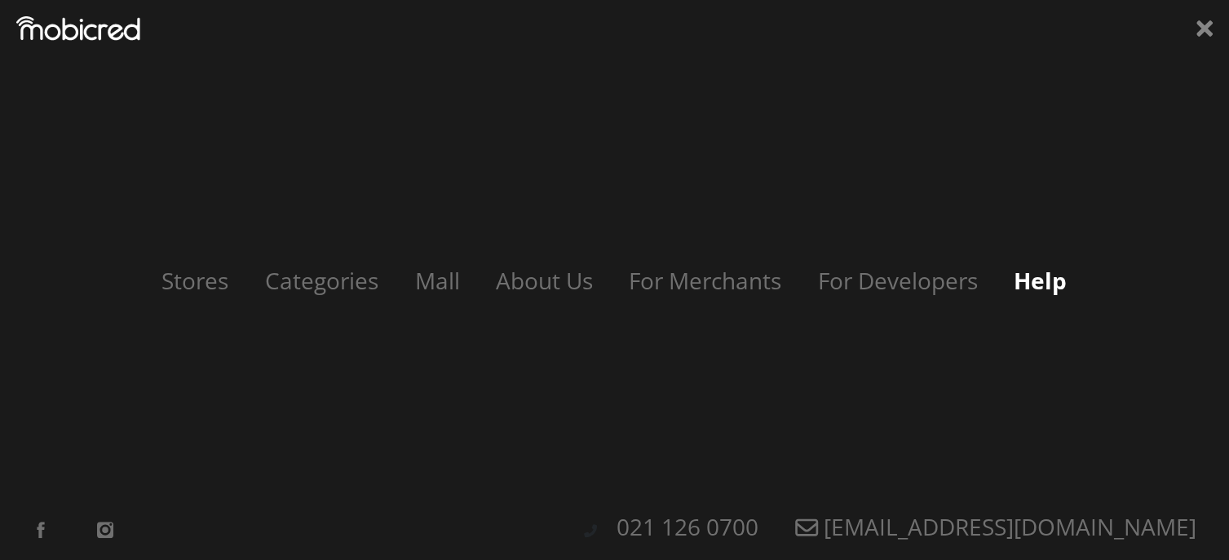
scroll to position [0, 2091]
click at [1042, 281] on link "Help" at bounding box center [1040, 280] width 86 height 31
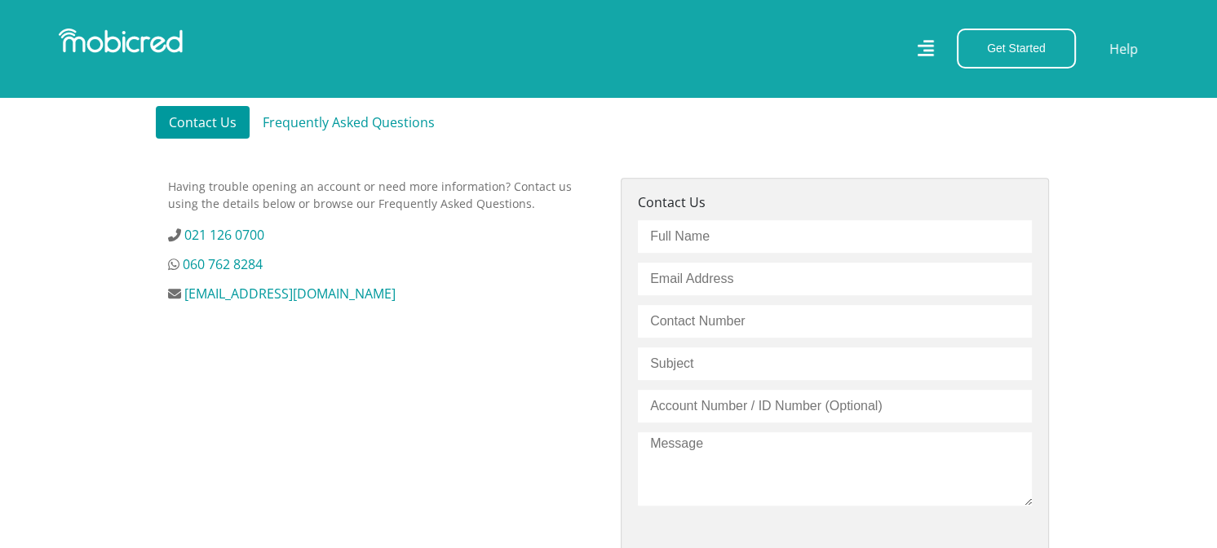
scroll to position [489, 0]
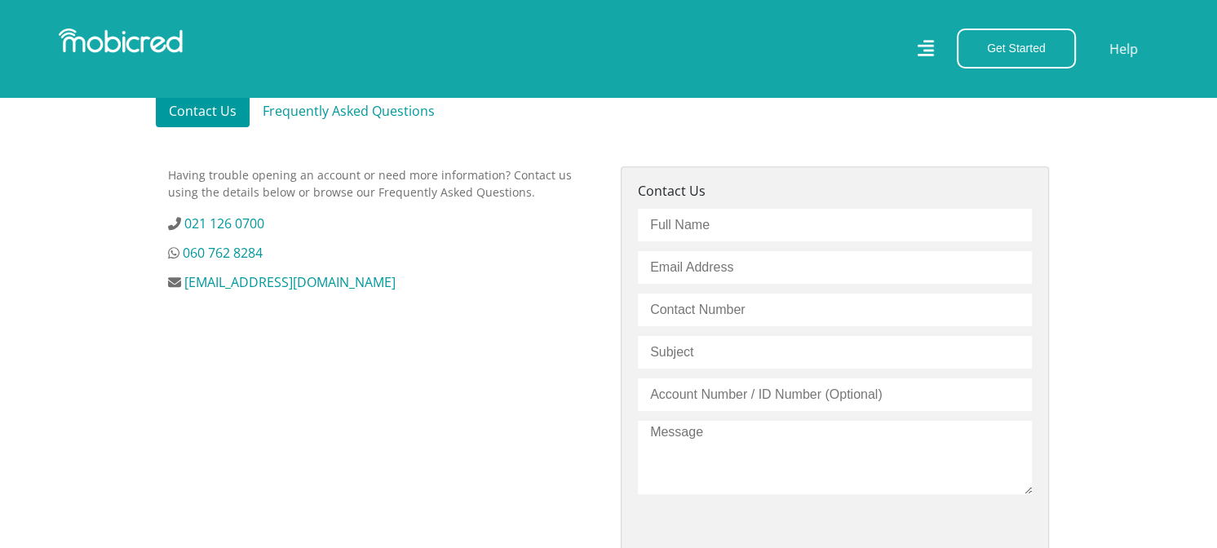
click at [678, 223] on input "text" at bounding box center [835, 225] width 394 height 33
type input "[PERSON_NAME]"
type input "frans.sauer@gmail.com"
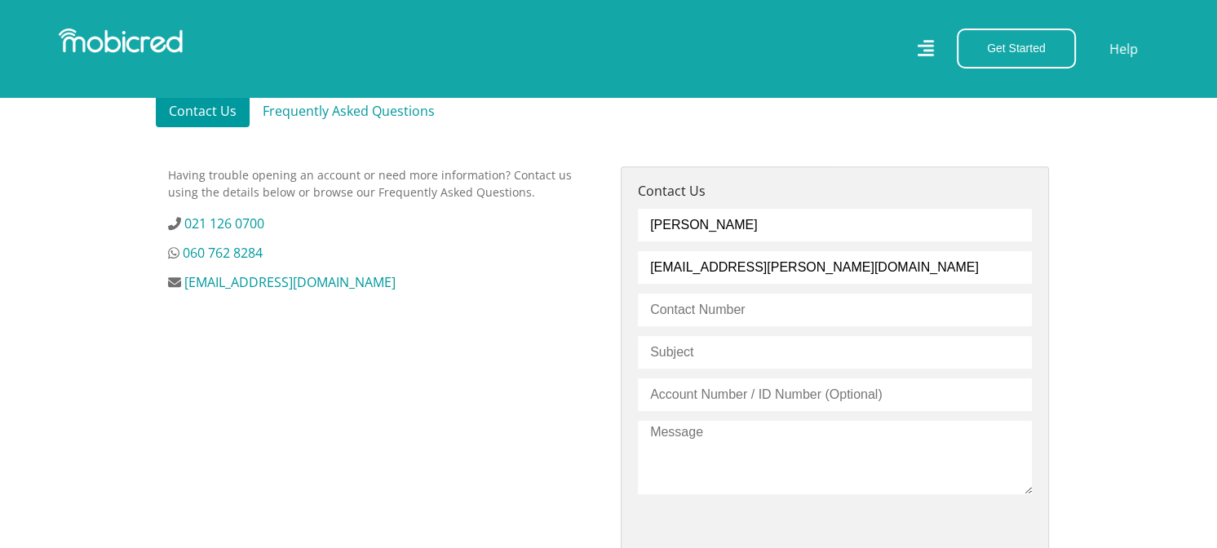
type input "0833040204"
click at [710, 350] on input "text" at bounding box center [835, 352] width 394 height 33
type input "Takealot credit for Mobicredit purchases"
click at [711, 391] on input "text" at bounding box center [835, 394] width 394 height 33
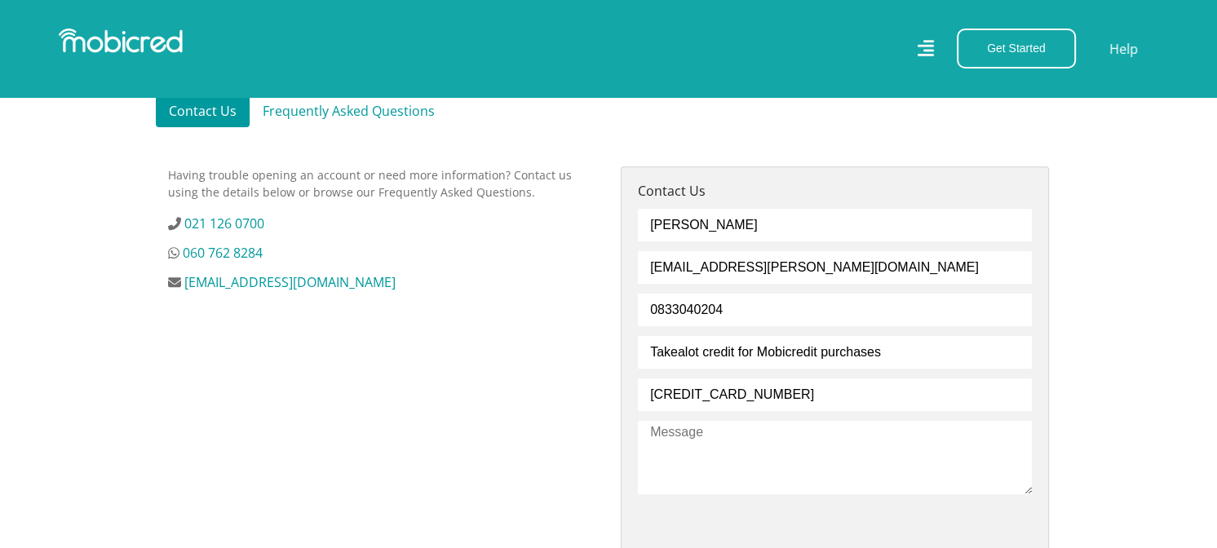
type input "6908245010085"
click at [721, 430] on textarea at bounding box center [835, 457] width 394 height 73
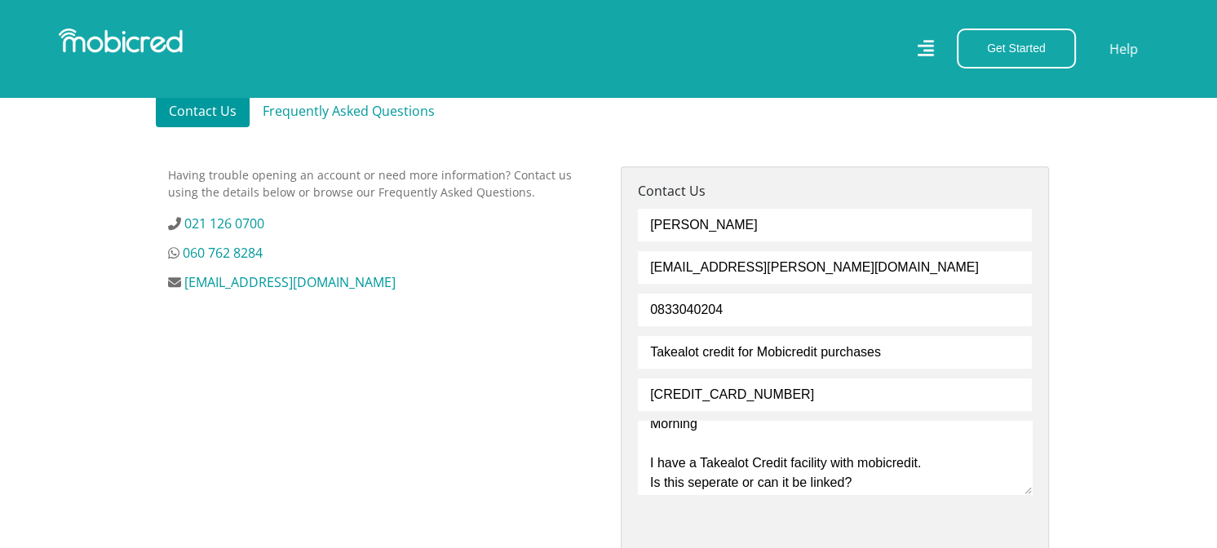
scroll to position [44, 0]
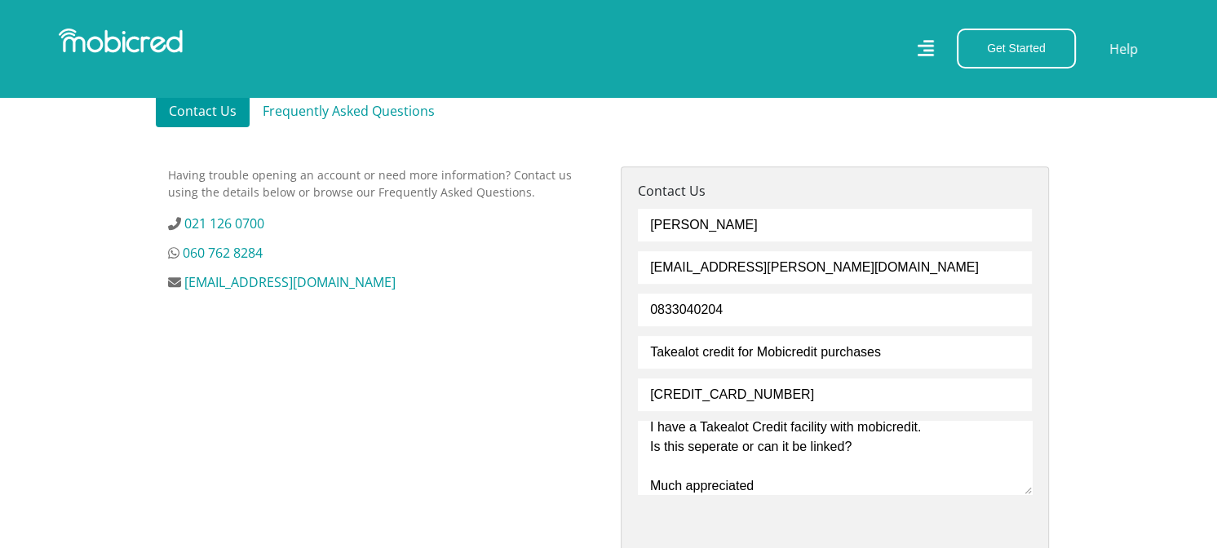
type textarea "Morning I have a Takealot Credit facility with mobicredit. Is this seperate or …"
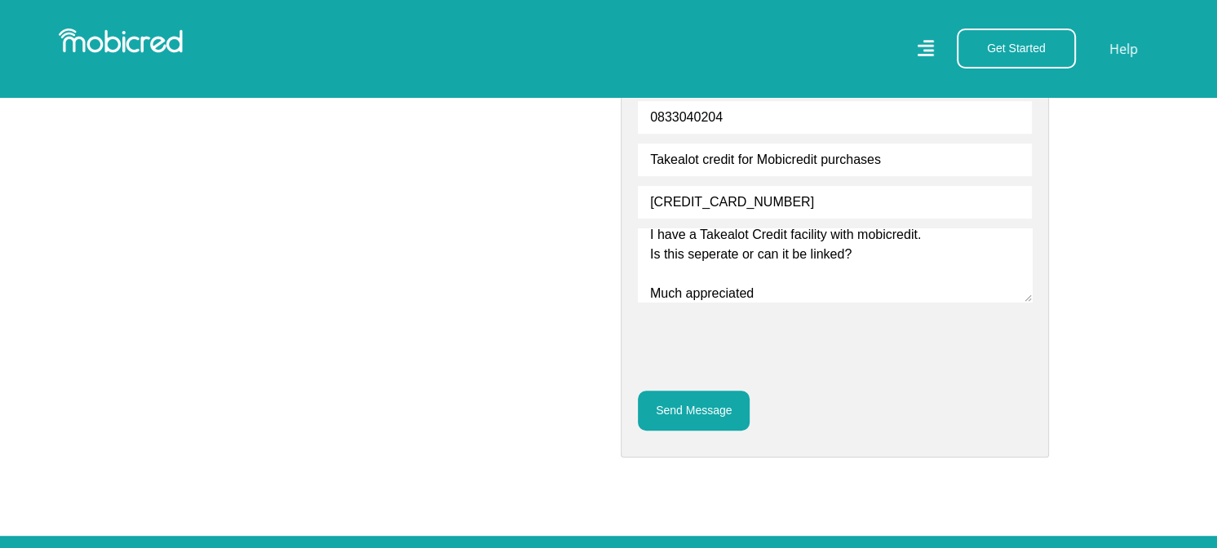
scroll to position [709, 0]
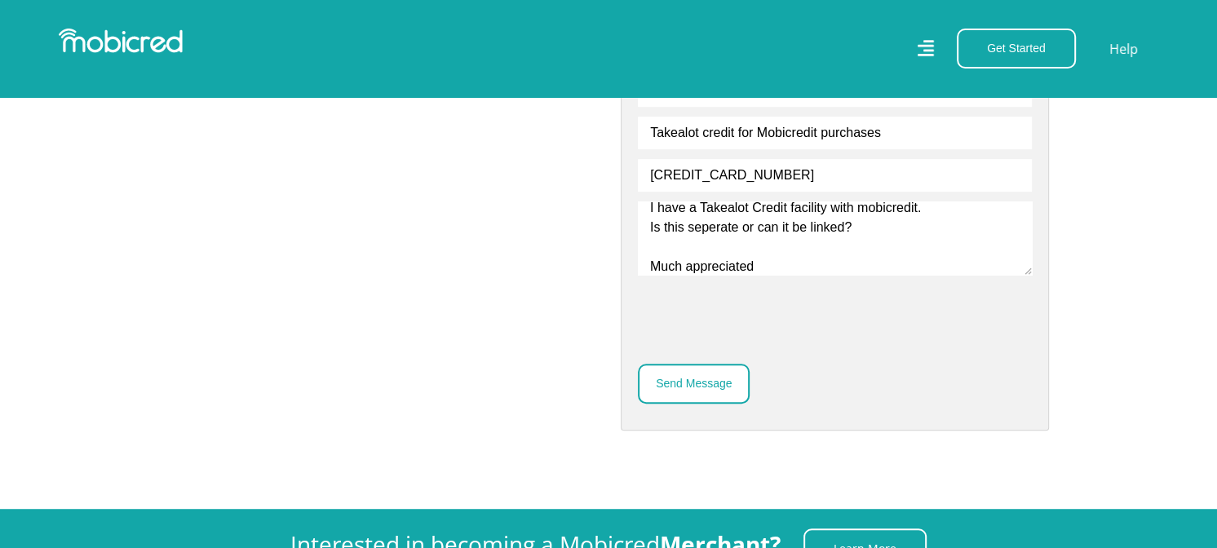
click at [710, 384] on button "Send Message" at bounding box center [694, 384] width 112 height 40
